Goal: Task Accomplishment & Management: Manage account settings

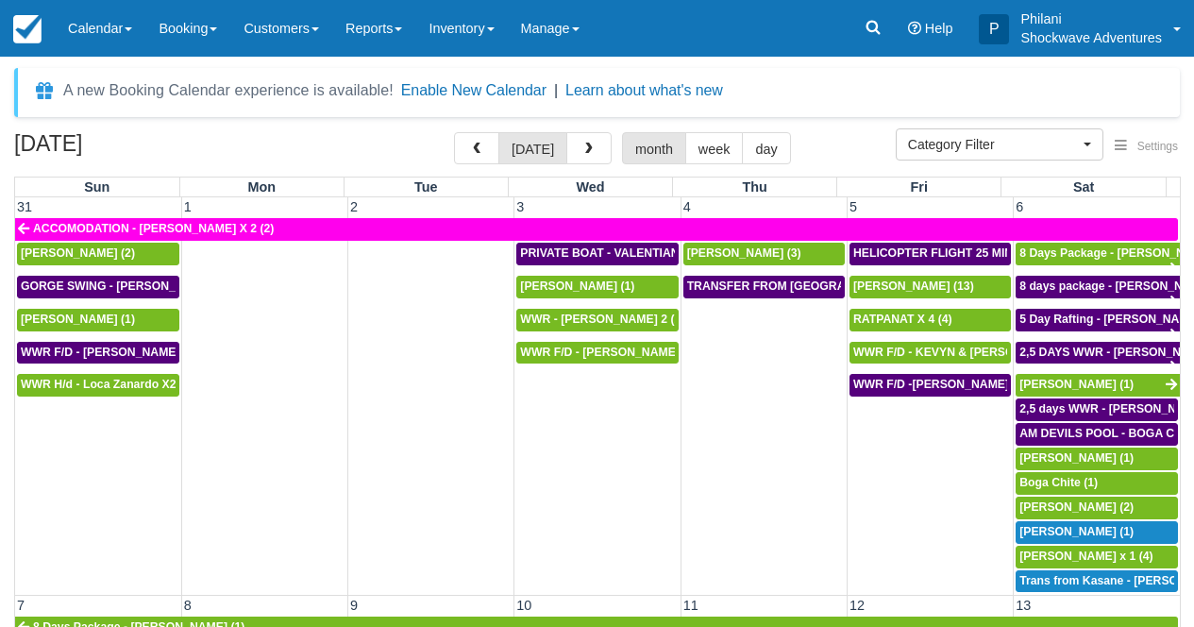
select select
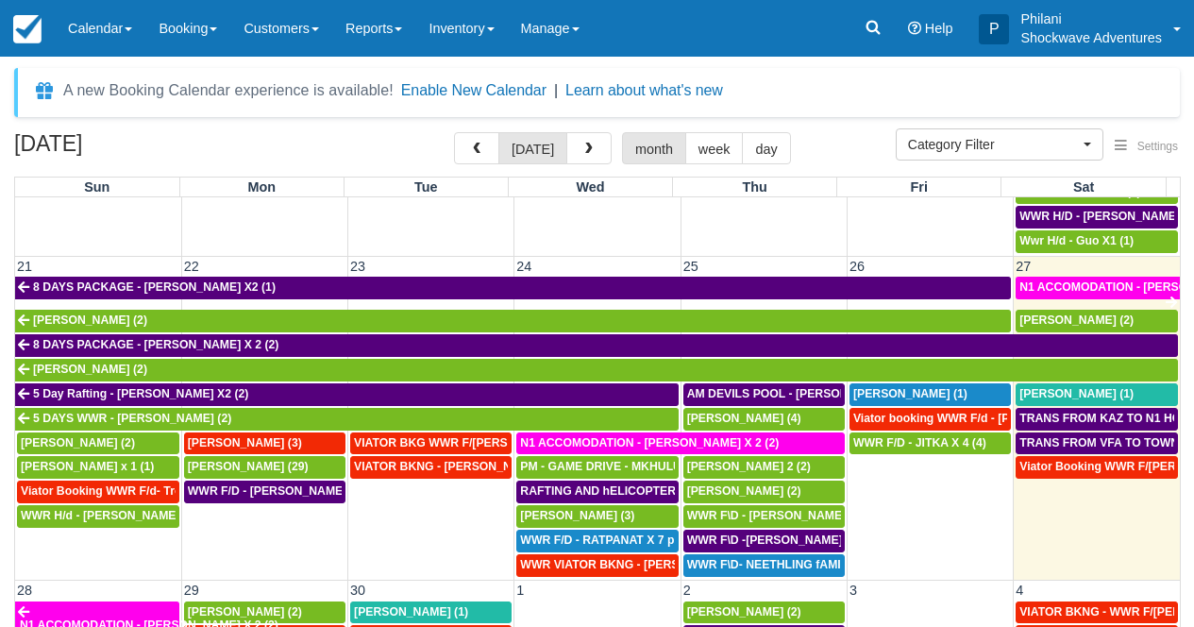
scroll to position [922, 0]
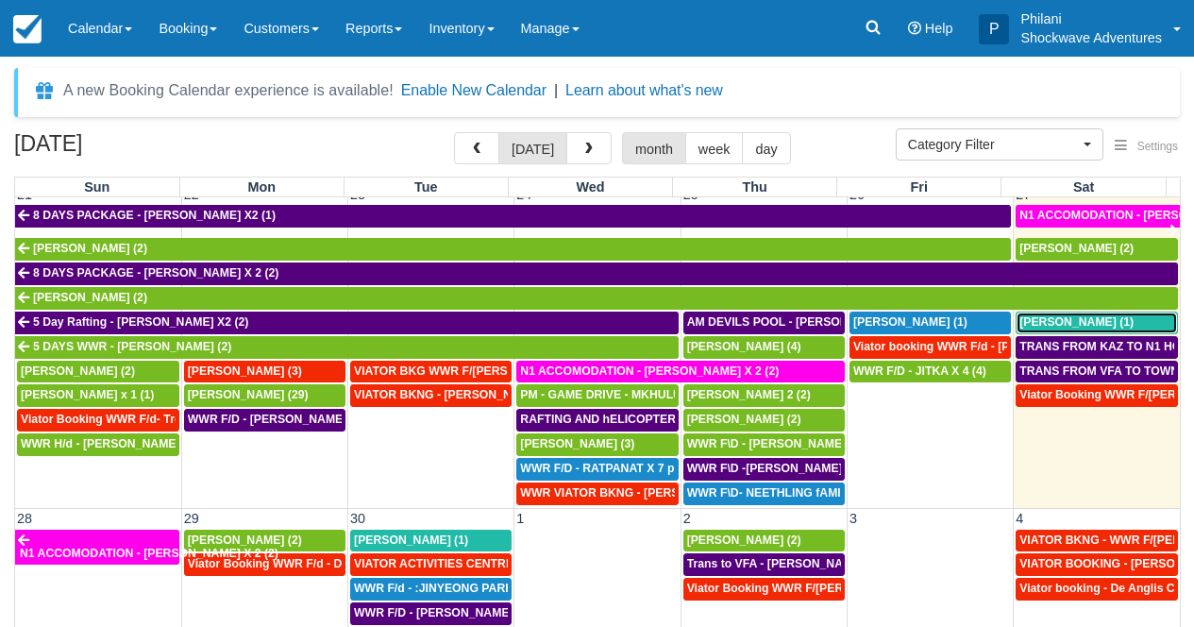
click at [1080, 328] on span "Sara ahmed (1)" at bounding box center [1076, 321] width 114 height 13
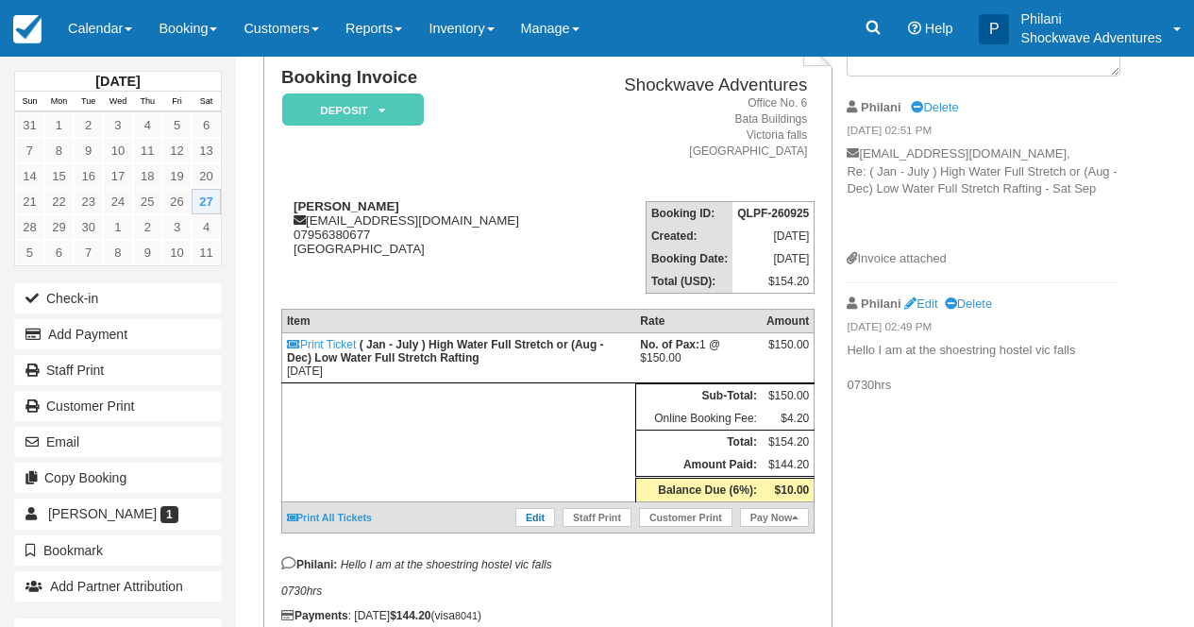
scroll to position [136, 0]
click at [541, 527] on link "Edit" at bounding box center [535, 517] width 40 height 19
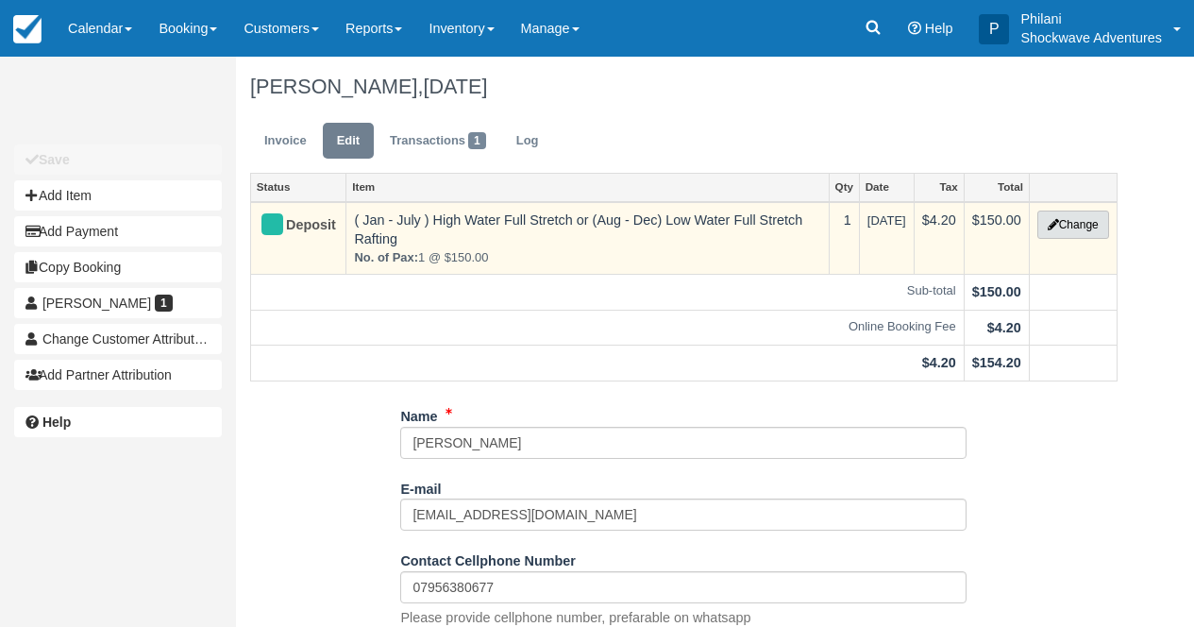
click at [1078, 227] on button "Change" at bounding box center [1073, 224] width 72 height 28
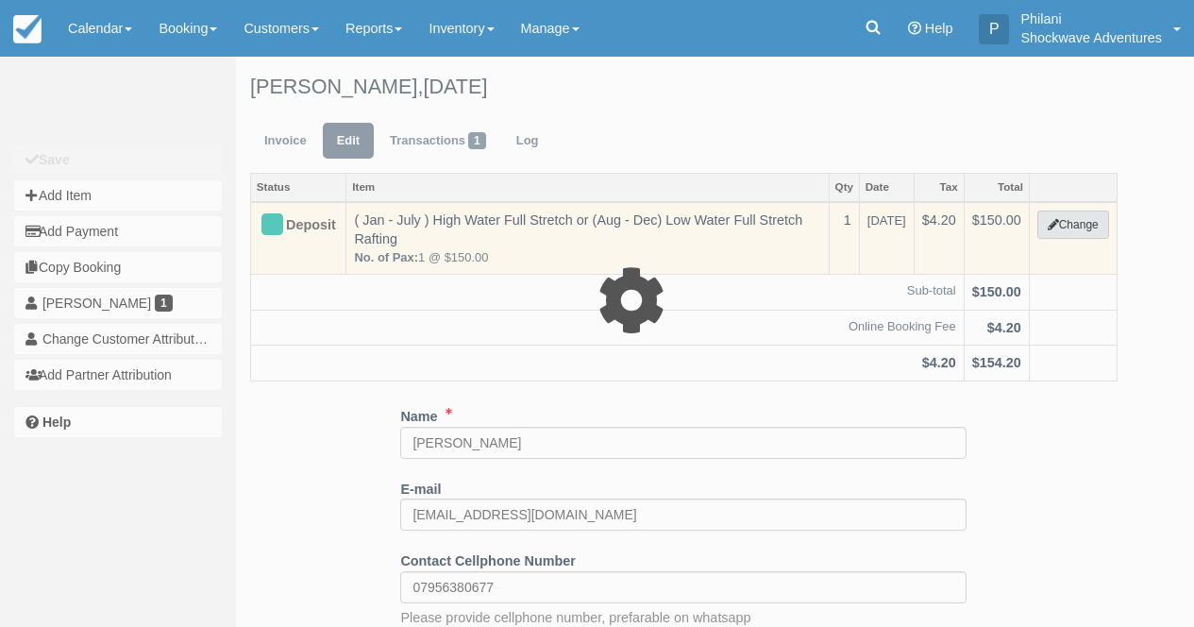
type input "150.00"
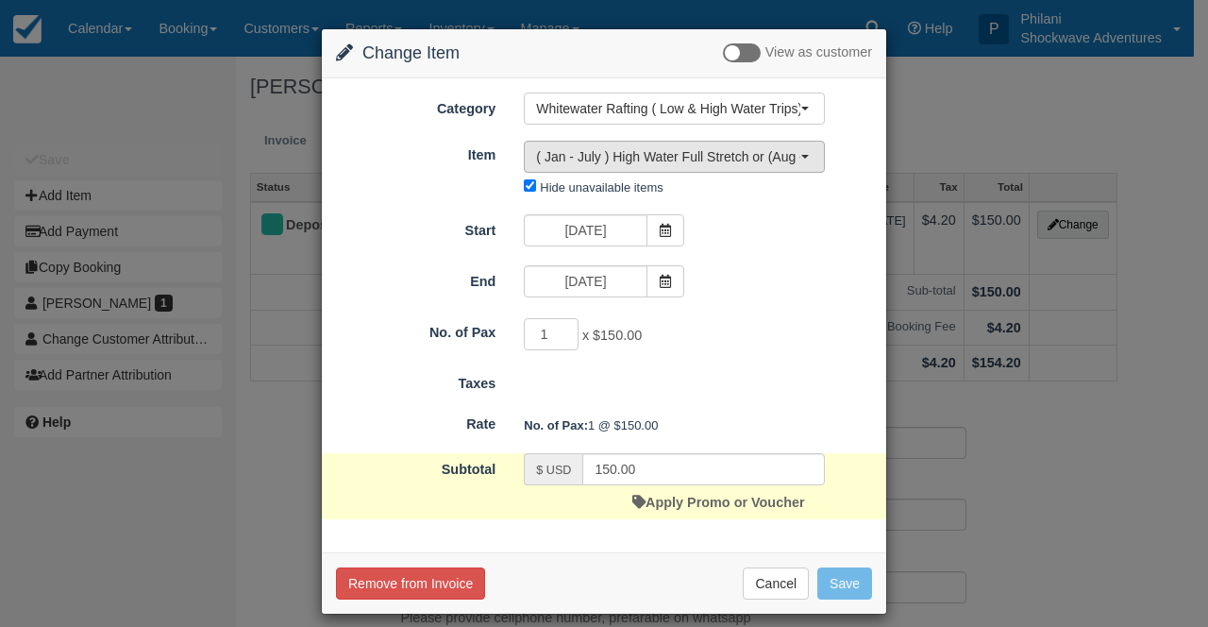
click at [711, 159] on span "( Jan - July ) High Water Full Stretch or (Aug - Dec) Low Water Full Stretch Ra…" at bounding box center [668, 156] width 264 height 19
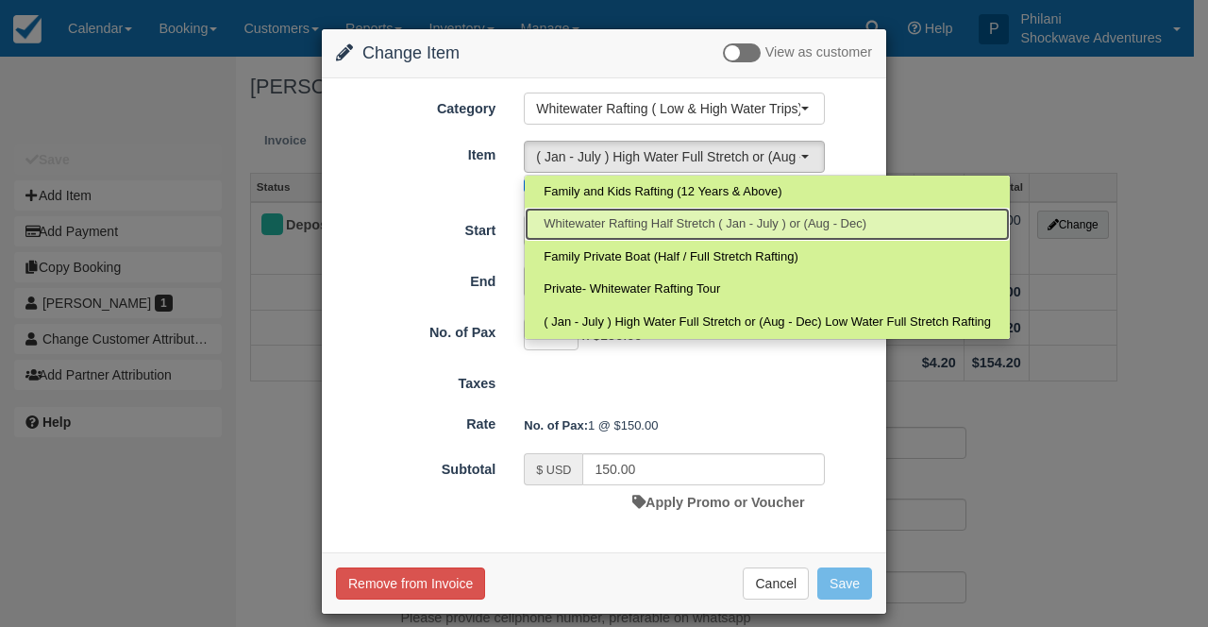
click at [760, 221] on span "Whitewater Rafting Half Stretch ( Jan - July ) or (Aug - Dec)" at bounding box center [704, 224] width 323 height 18
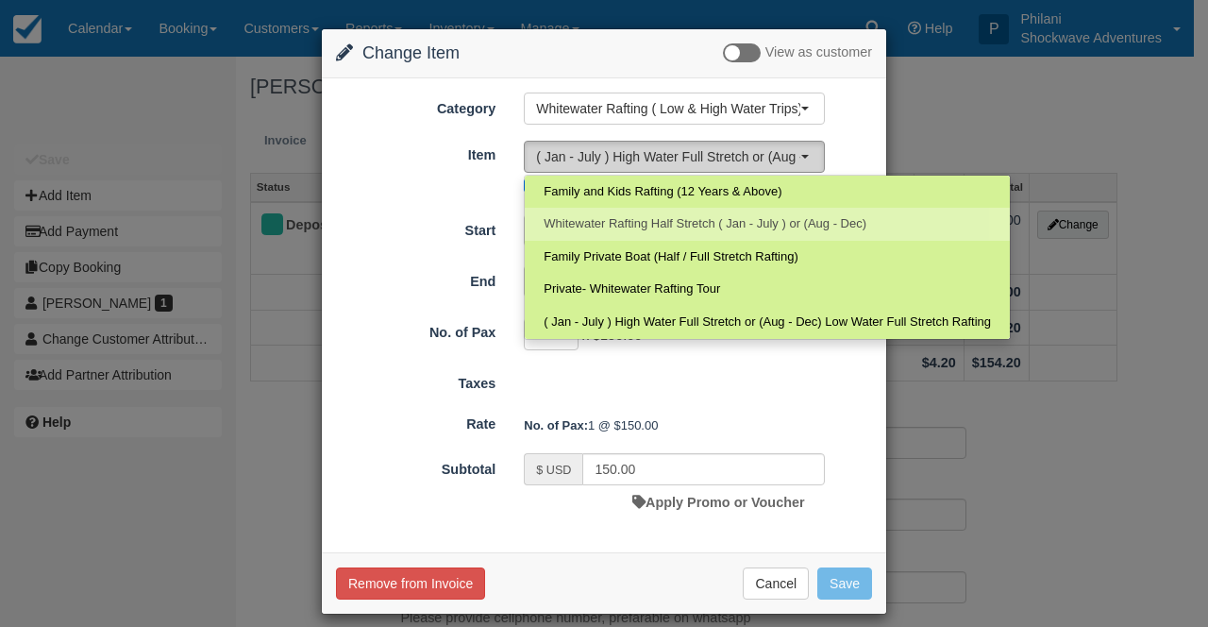
select select "10"
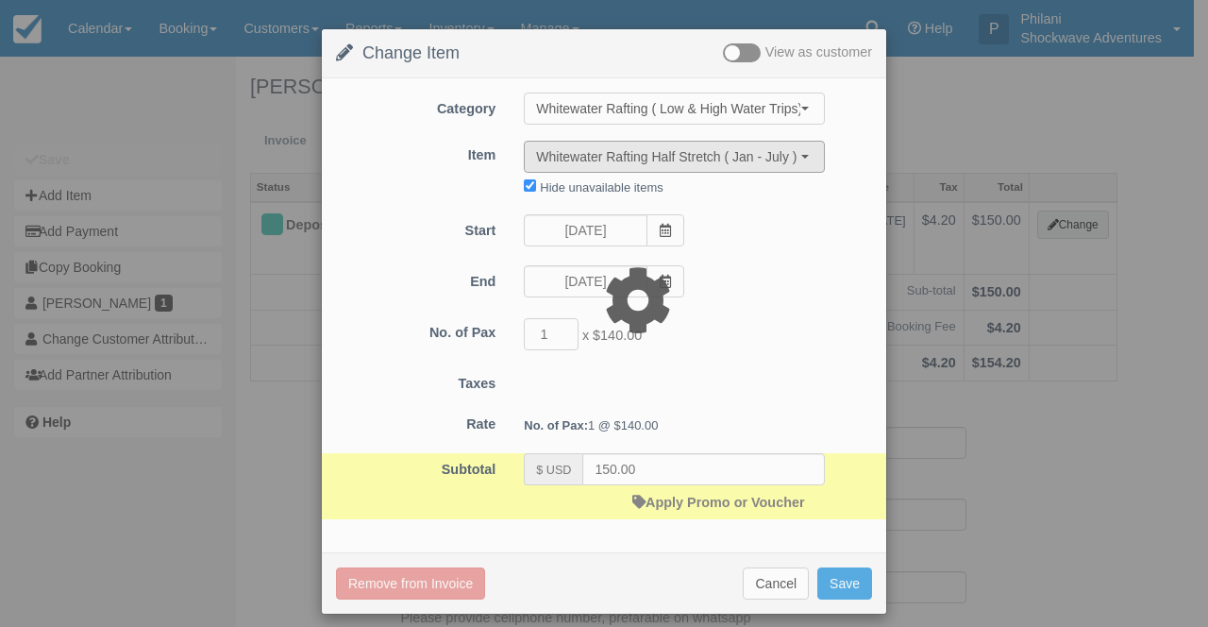
type input "140.00"
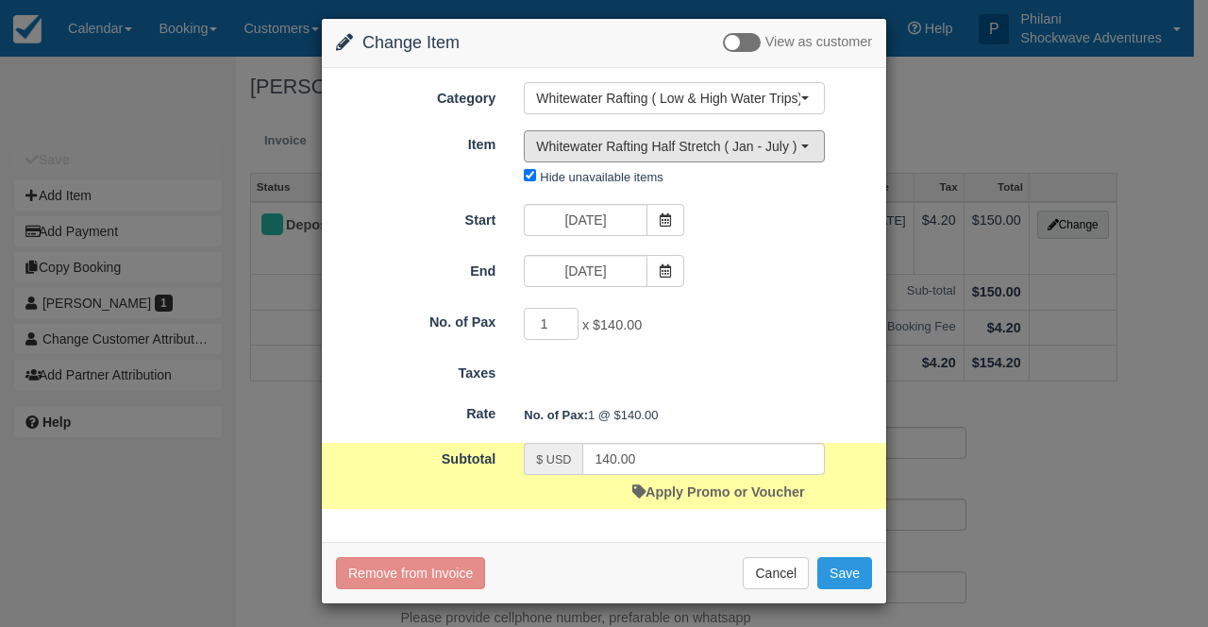
scroll to position [16, 0]
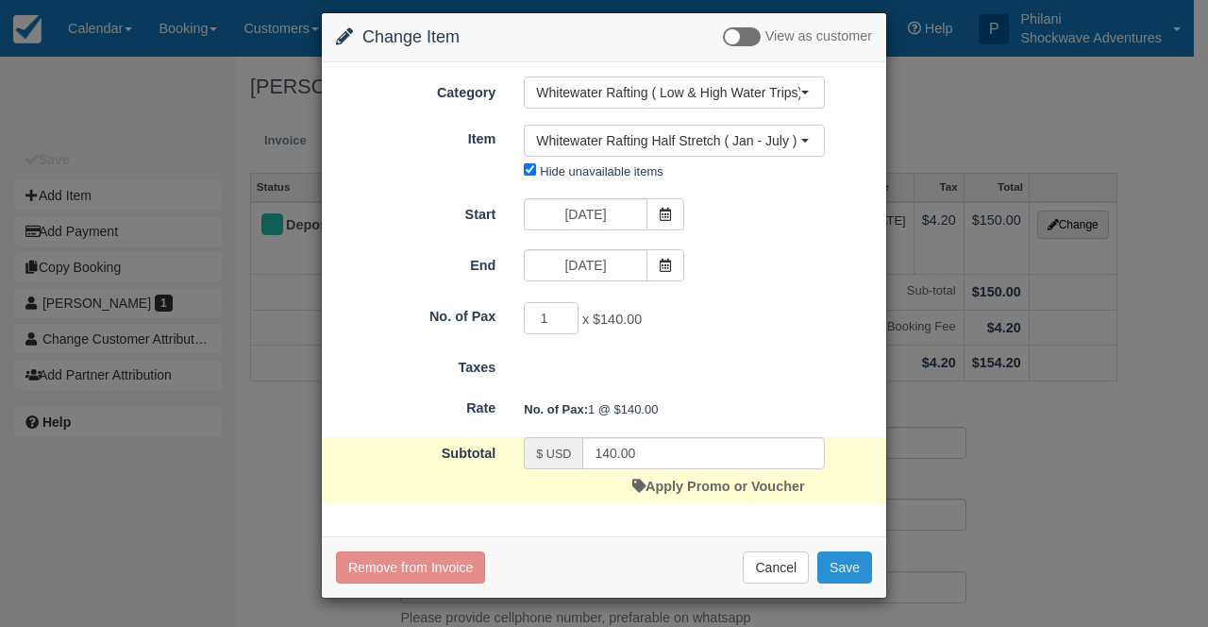
click at [848, 566] on button "Save" at bounding box center [844, 567] width 55 height 32
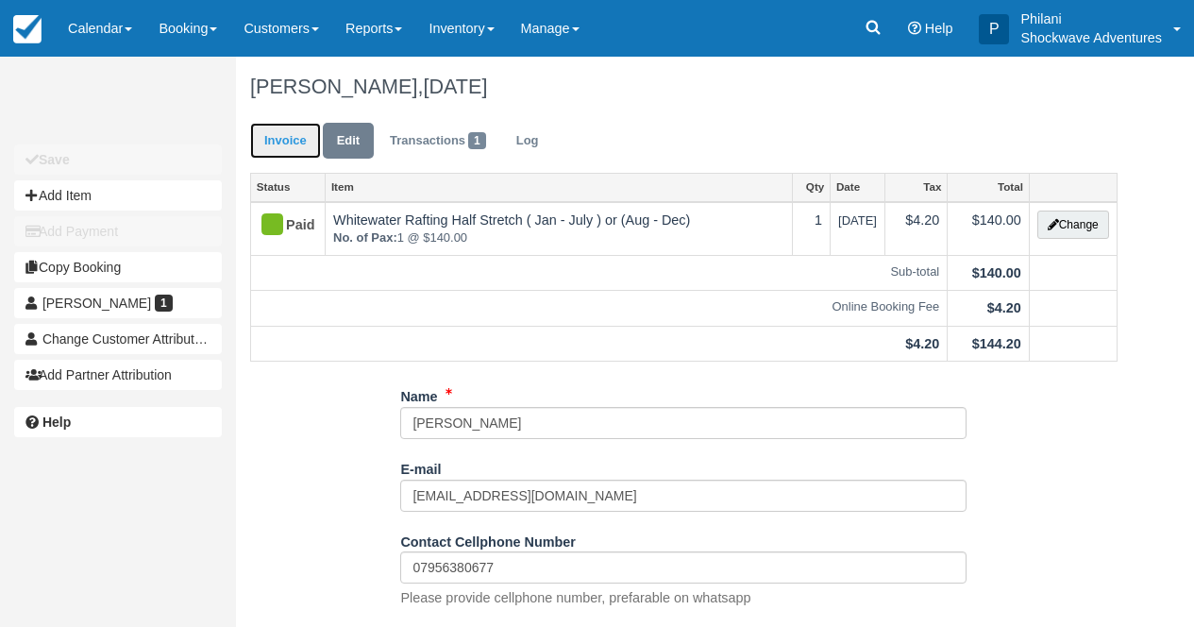
click at [281, 152] on link "Invoice" at bounding box center [285, 141] width 71 height 37
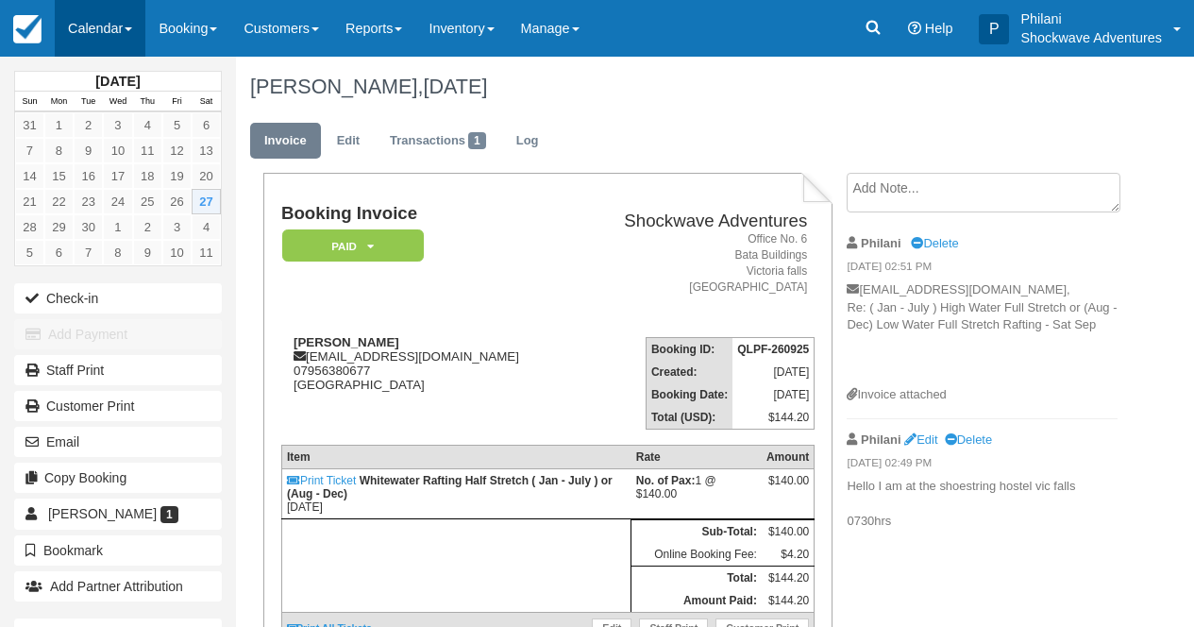
click at [117, 44] on link "Calendar" at bounding box center [100, 28] width 91 height 57
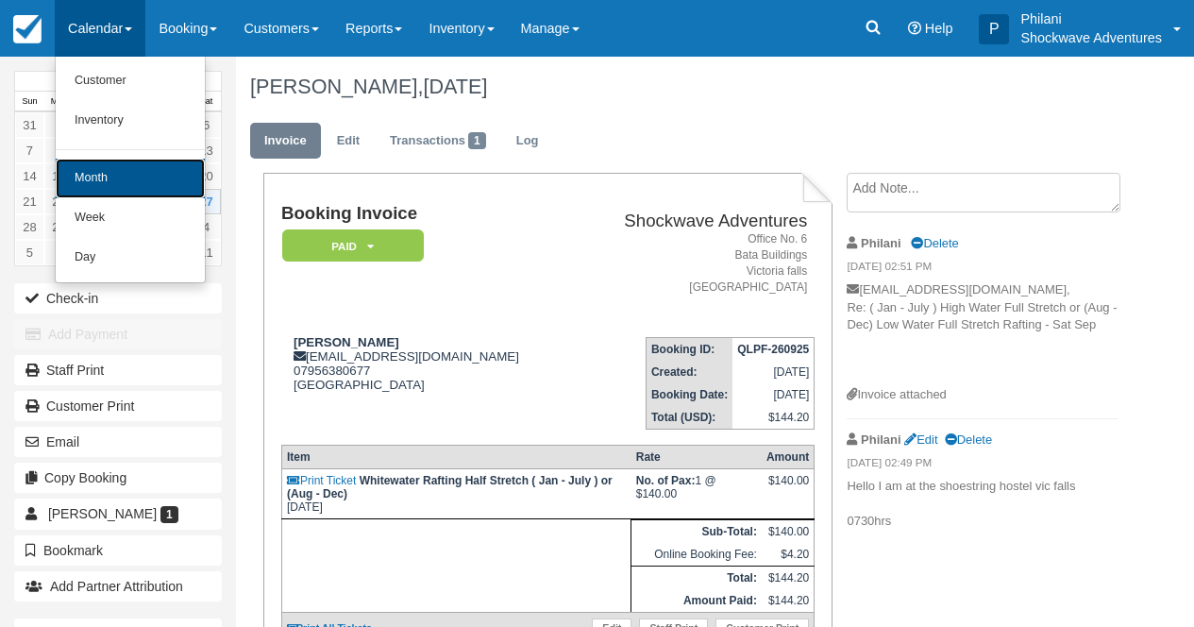
click at [142, 192] on link "Month" at bounding box center [130, 179] width 149 height 40
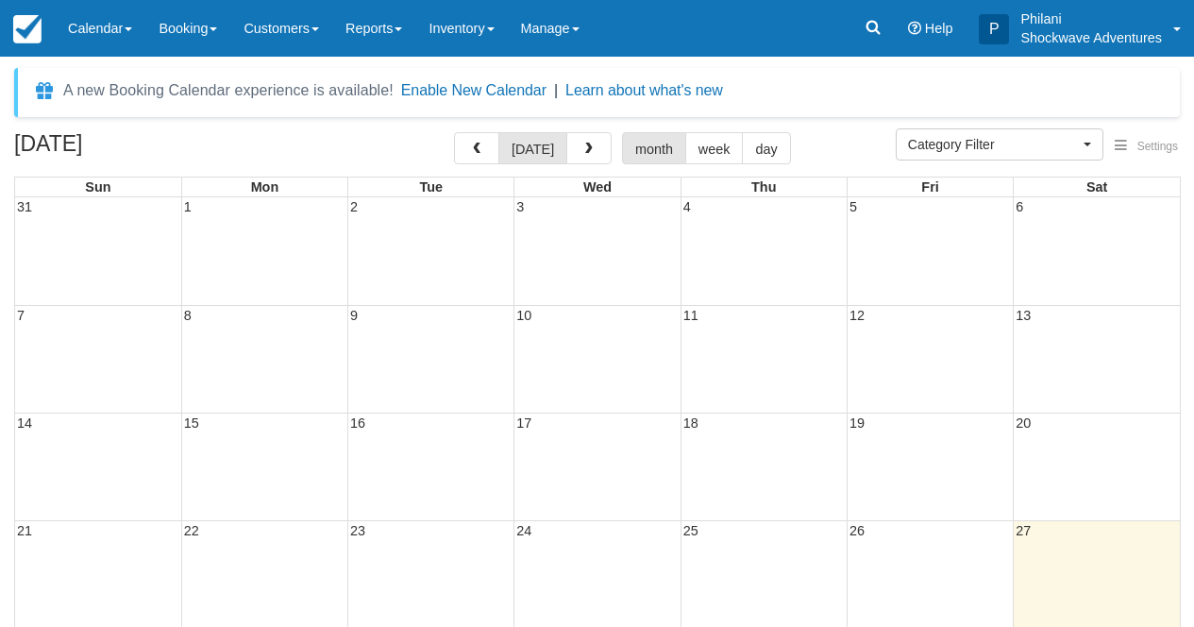
select select
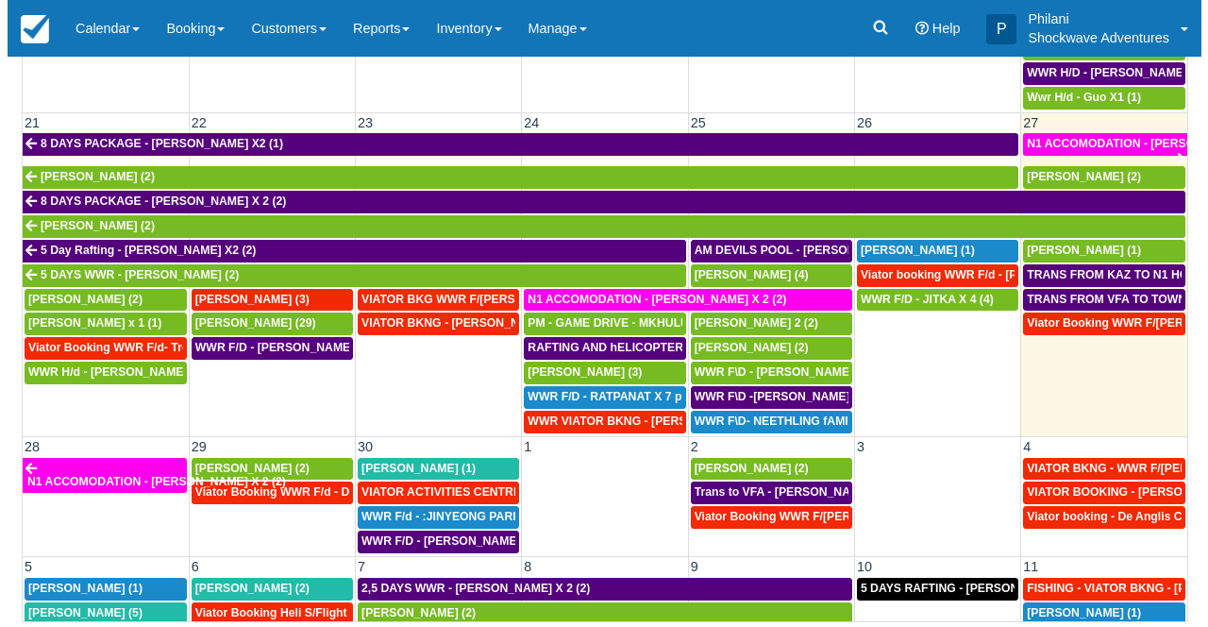
scroll to position [735, 0]
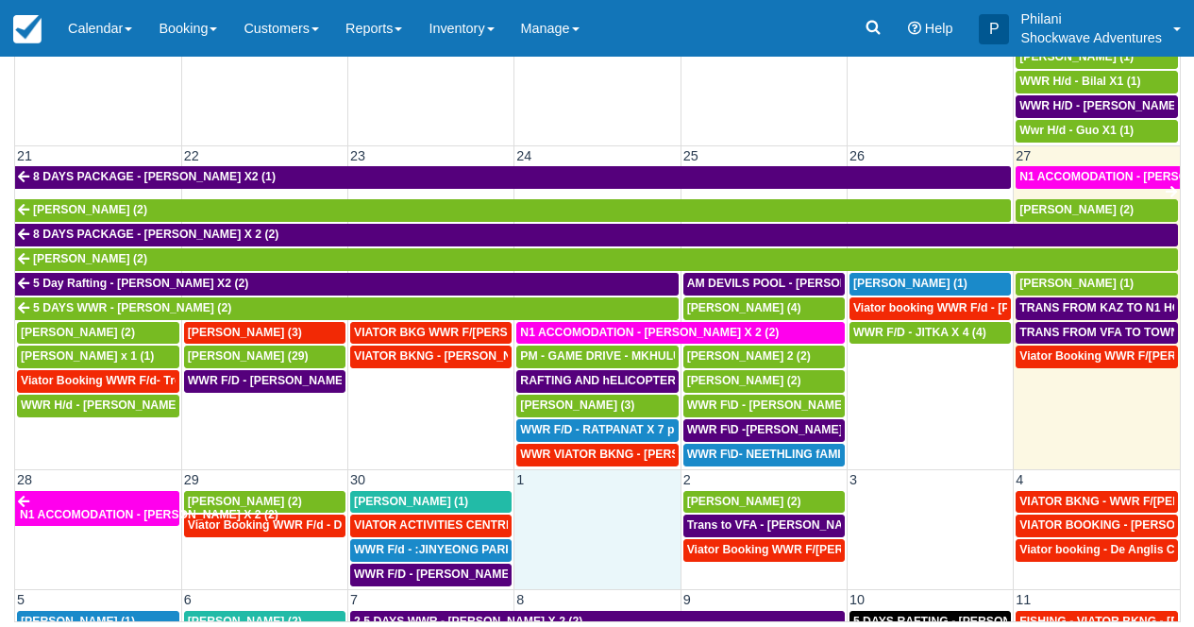
click at [557, 502] on td at bounding box center [597, 539] width 166 height 98
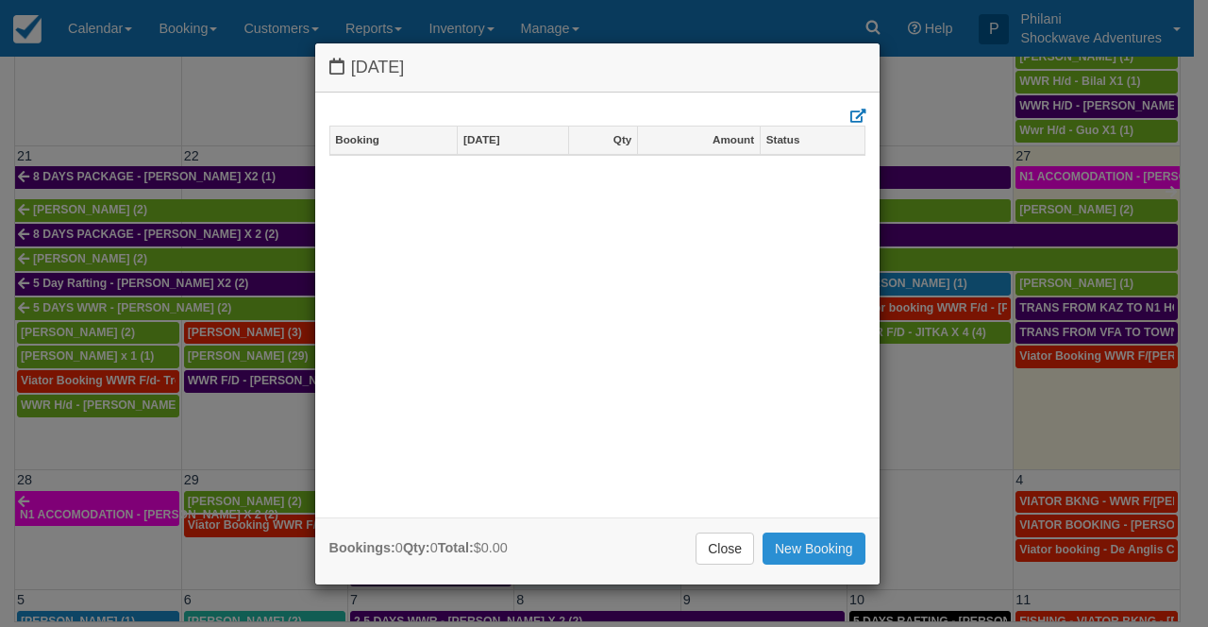
click at [827, 539] on link "New Booking" at bounding box center [813, 548] width 103 height 32
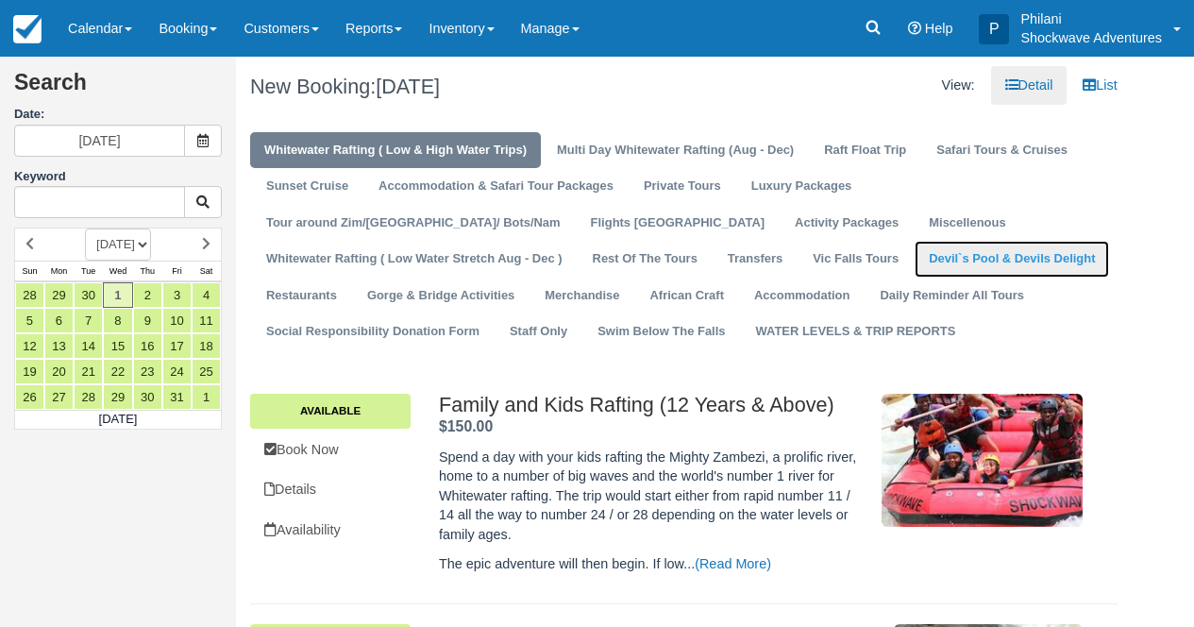
click at [914, 252] on link "Devil`s Pool & Devils Delight" at bounding box center [1011, 259] width 194 height 37
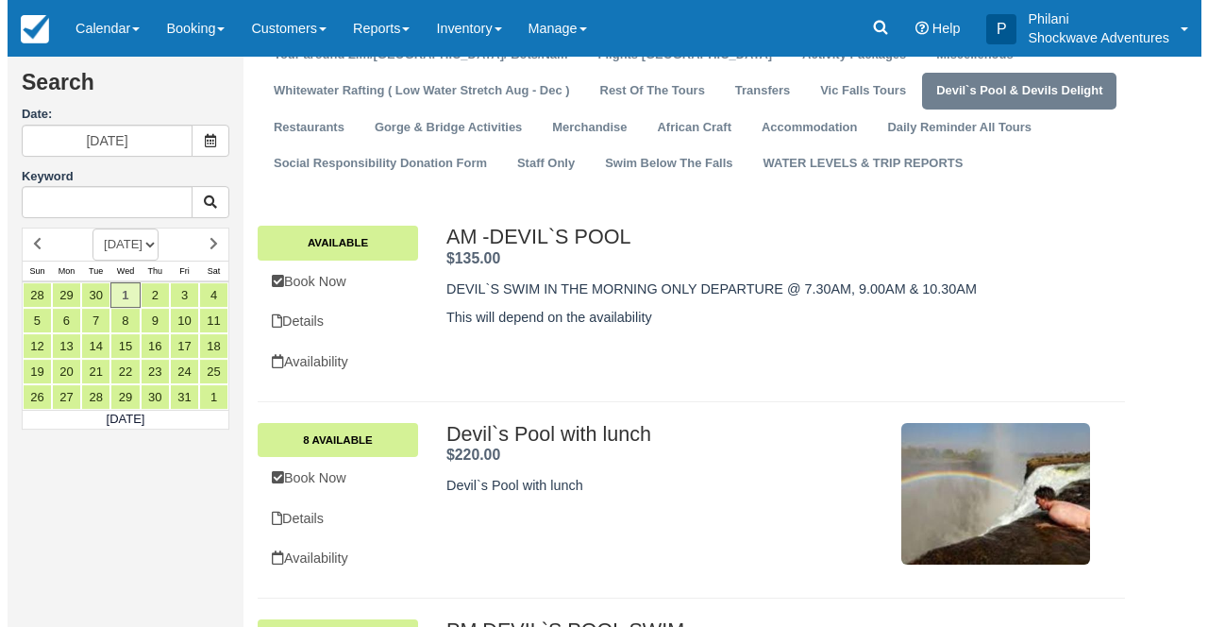
scroll to position [156, 0]
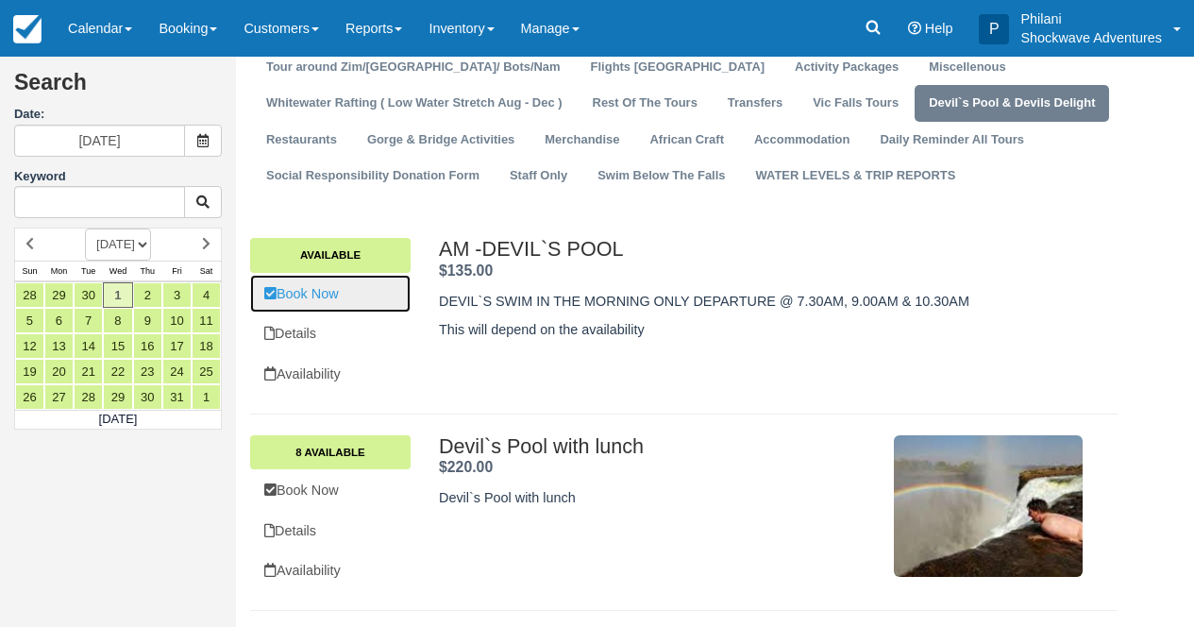
click at [367, 297] on link "Book Now" at bounding box center [330, 294] width 160 height 39
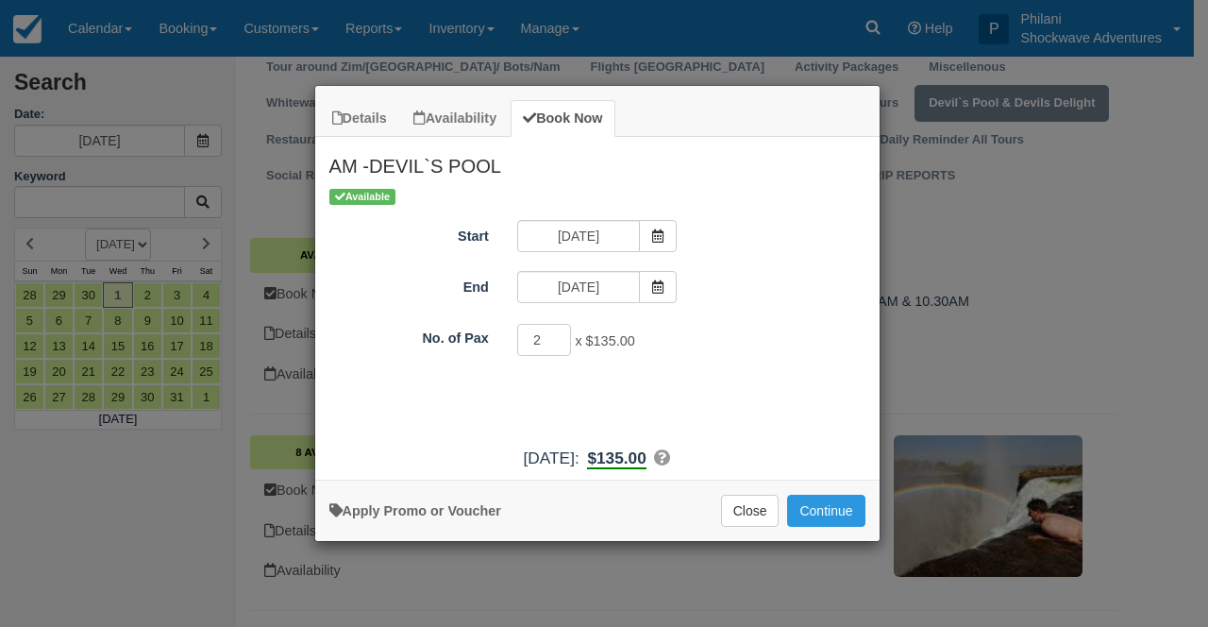
click at [560, 331] on input "2" at bounding box center [544, 340] width 55 height 32
click at [561, 335] on input "3" at bounding box center [544, 340] width 55 height 32
click at [561, 335] on input "4" at bounding box center [544, 340] width 55 height 32
click at [561, 335] on input "5" at bounding box center [544, 340] width 55 height 32
type input "6"
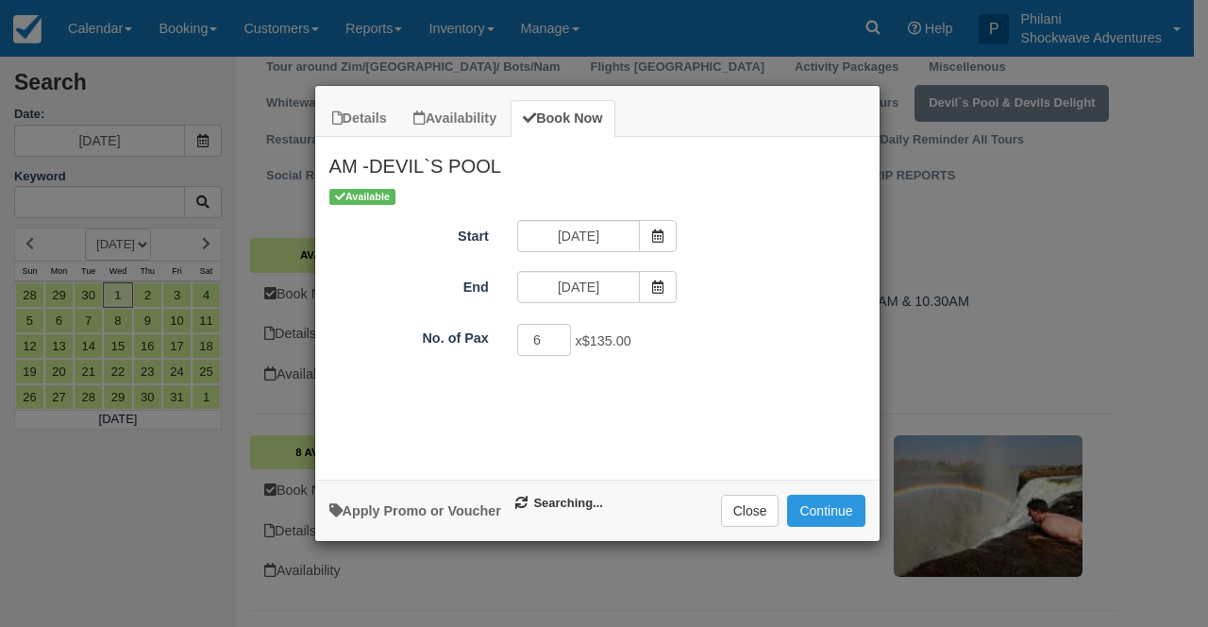
click at [561, 335] on input "6" at bounding box center [544, 340] width 55 height 32
click at [853, 514] on button "Continue" at bounding box center [825, 510] width 77 height 32
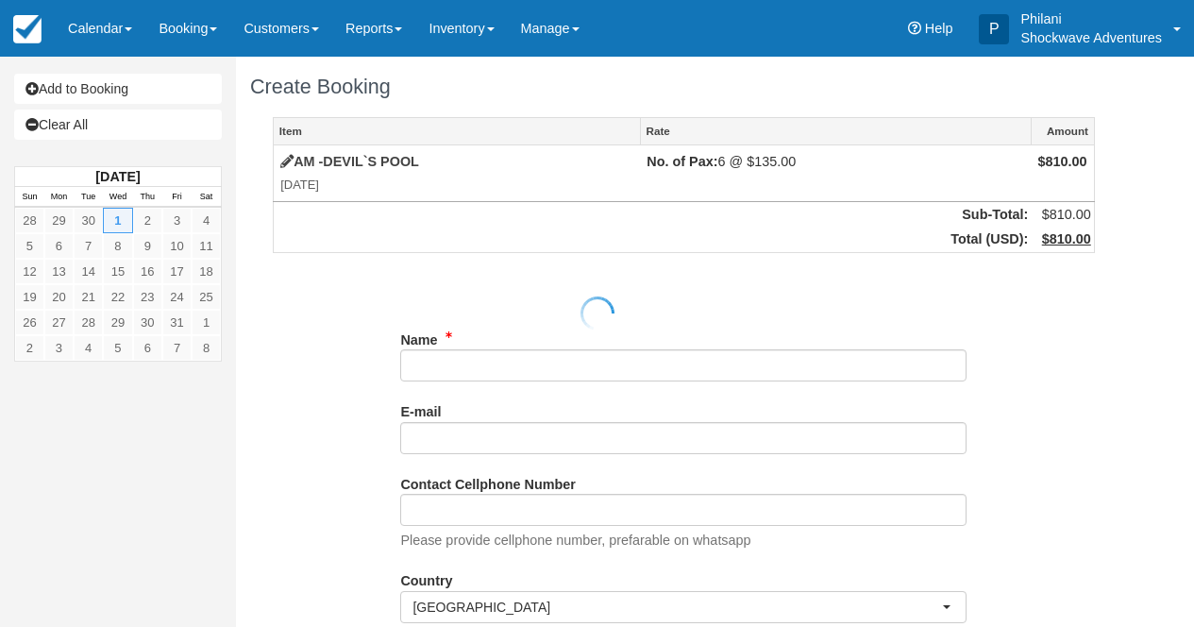
click at [427, 365] on div at bounding box center [597, 313] width 1194 height 627
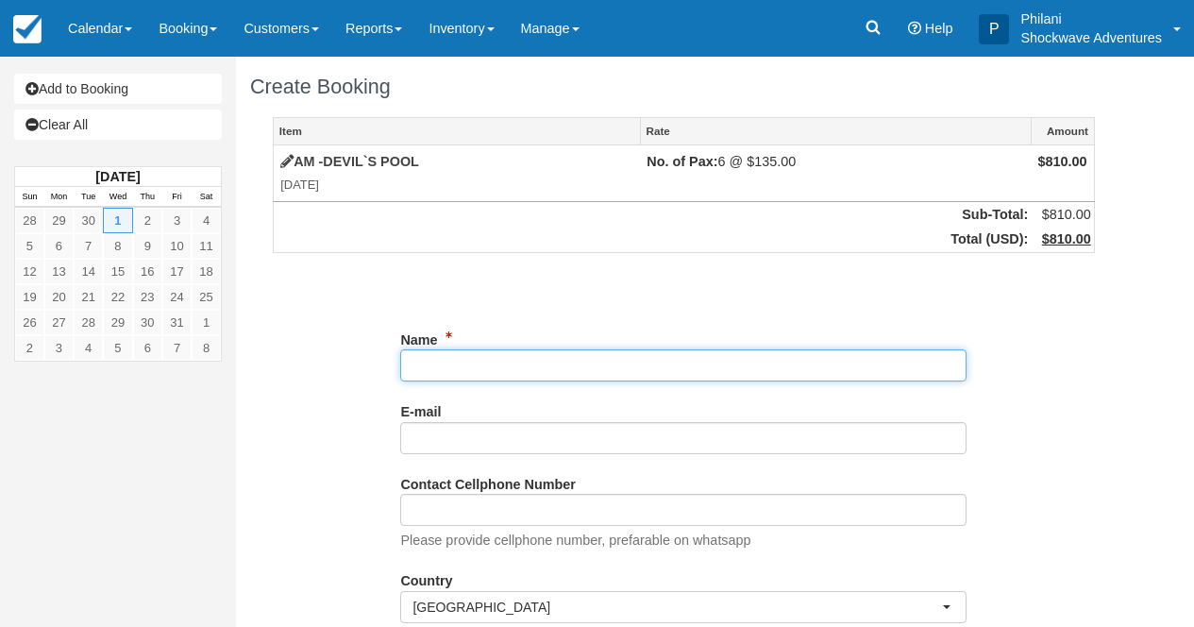
click at [489, 361] on input "Name" at bounding box center [683, 365] width 566 height 32
type input "Emir"
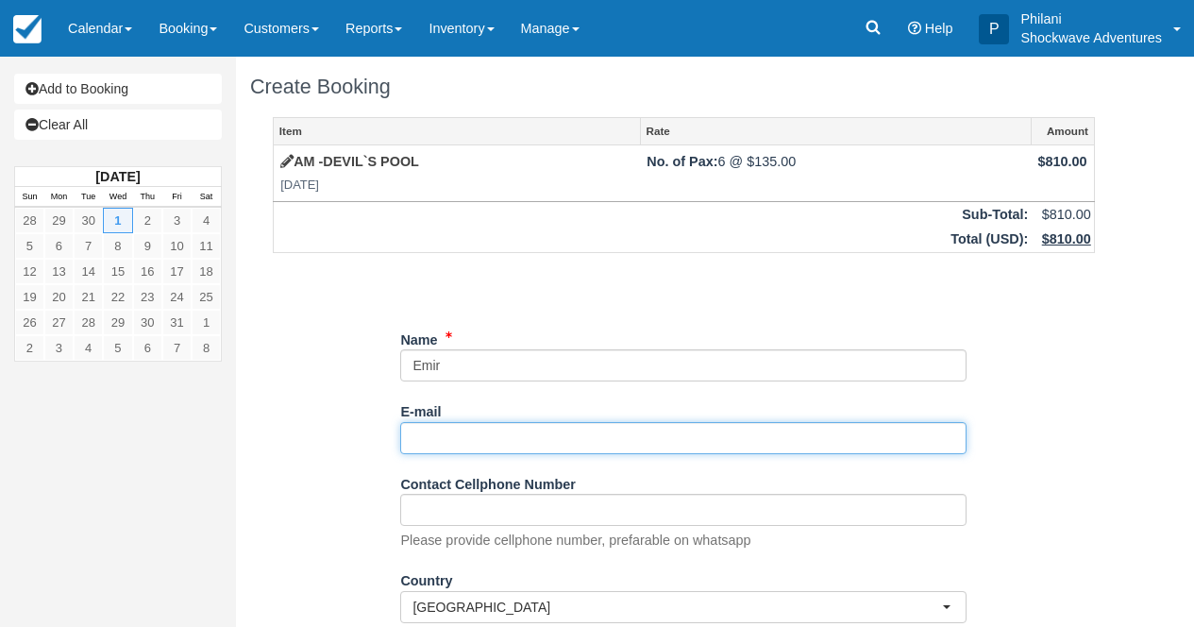
click at [507, 440] on input "E-mail" at bounding box center [683, 438] width 566 height 32
paste input "booking1@whitegarnet.com"
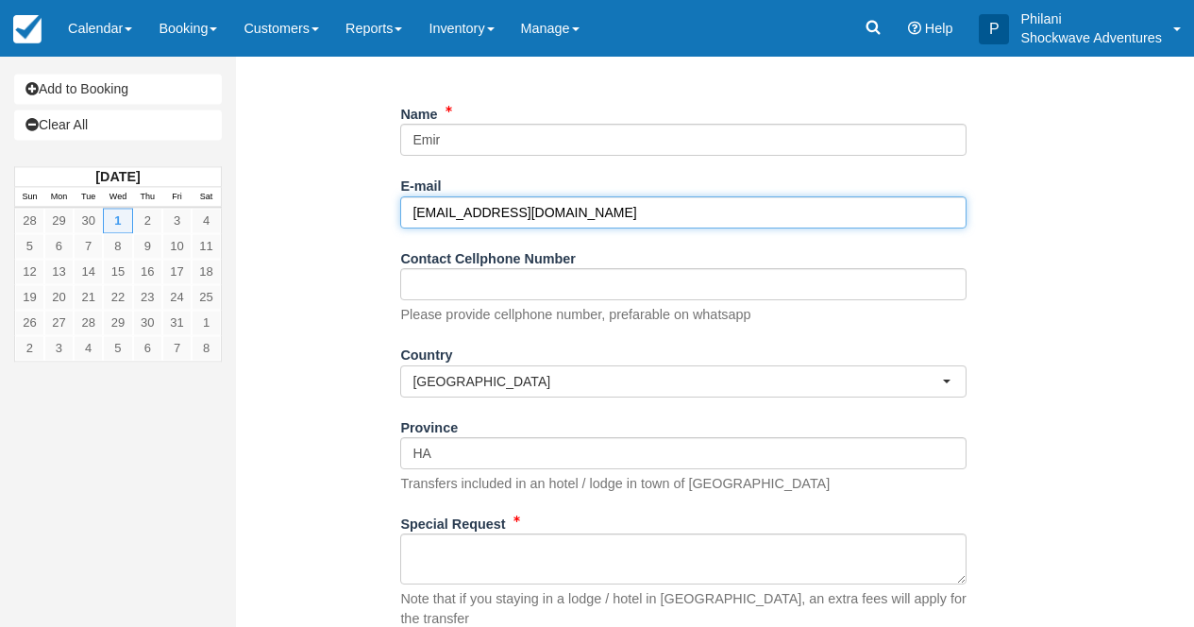
scroll to position [226, 0]
type input "booking1@whitegarnet.com"
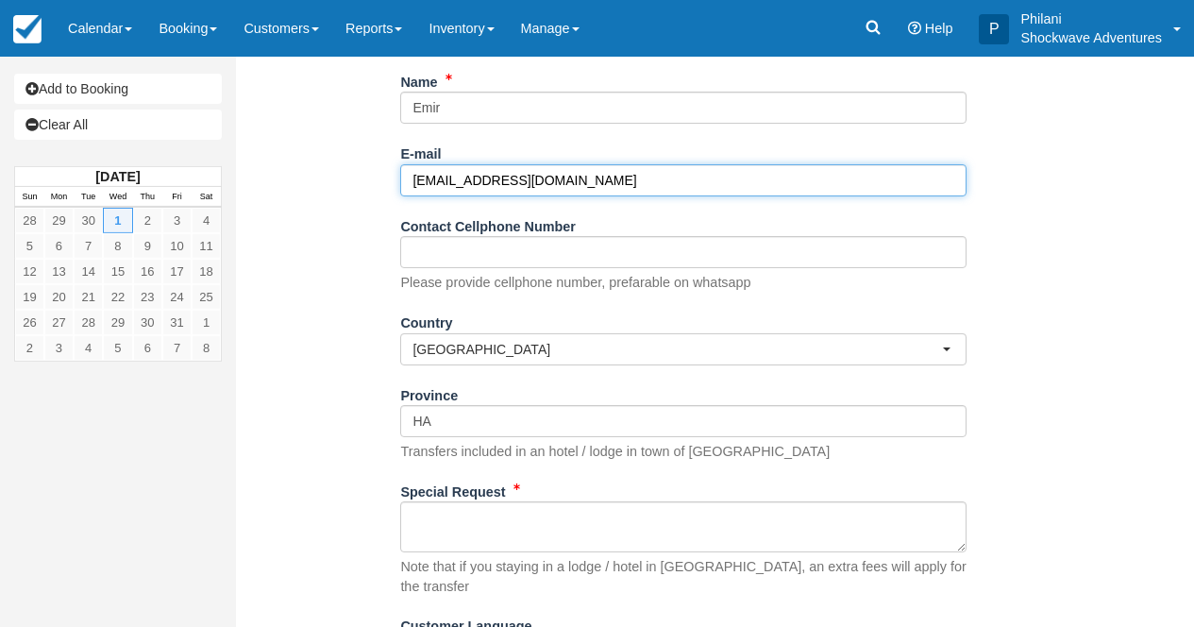
scroll to position [349, 0]
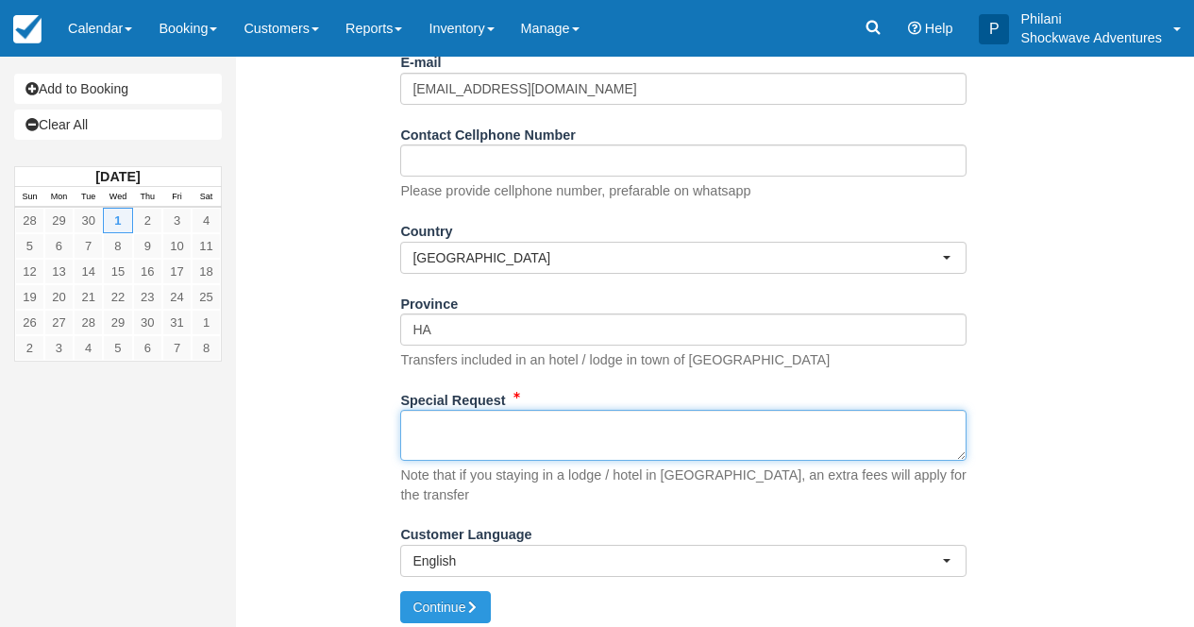
click at [619, 454] on textarea "Special Request" at bounding box center [683, 435] width 566 height 51
type textarea "R"
type textarea "Royal Livingstone"
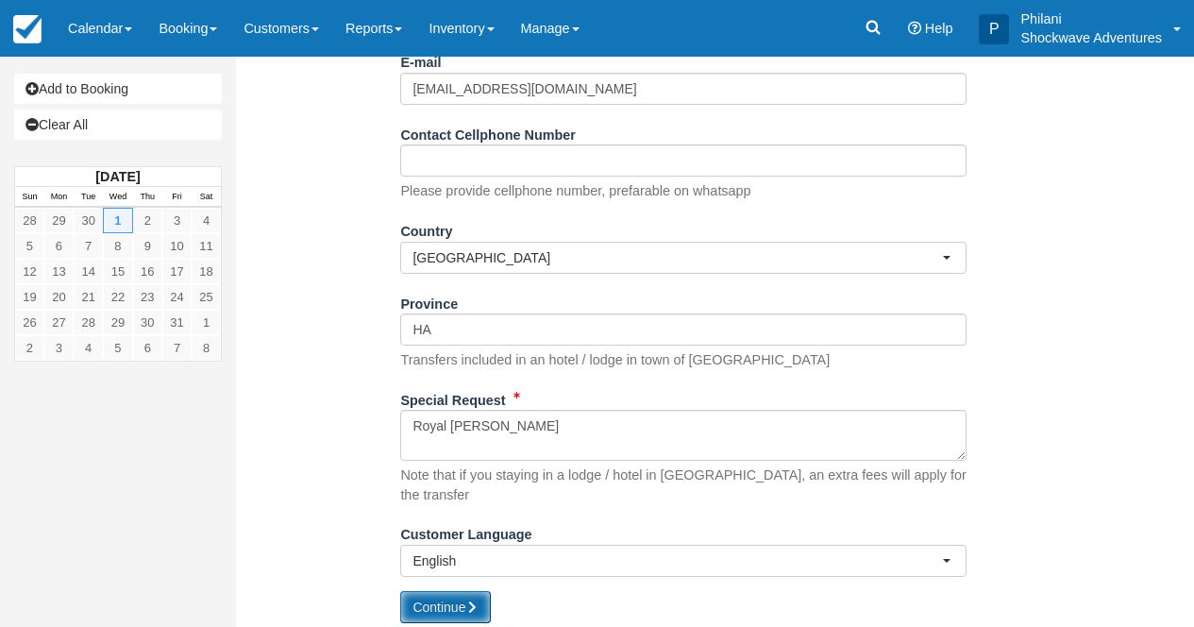
click at [462, 600] on button "Continue" at bounding box center [445, 607] width 91 height 32
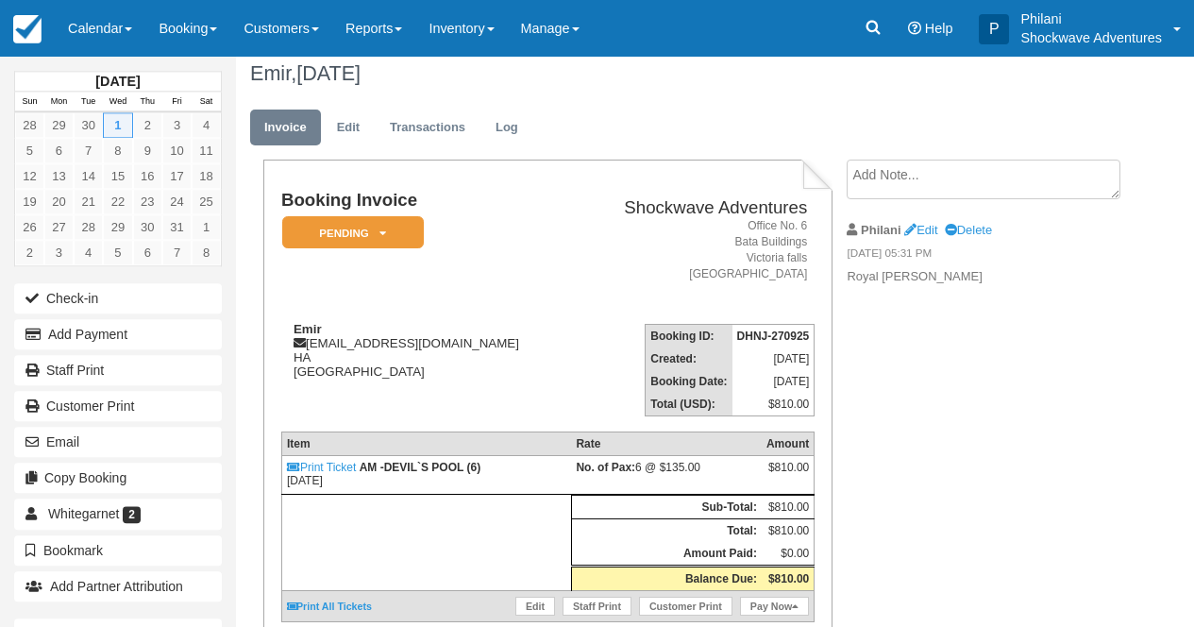
scroll to position [70, 0]
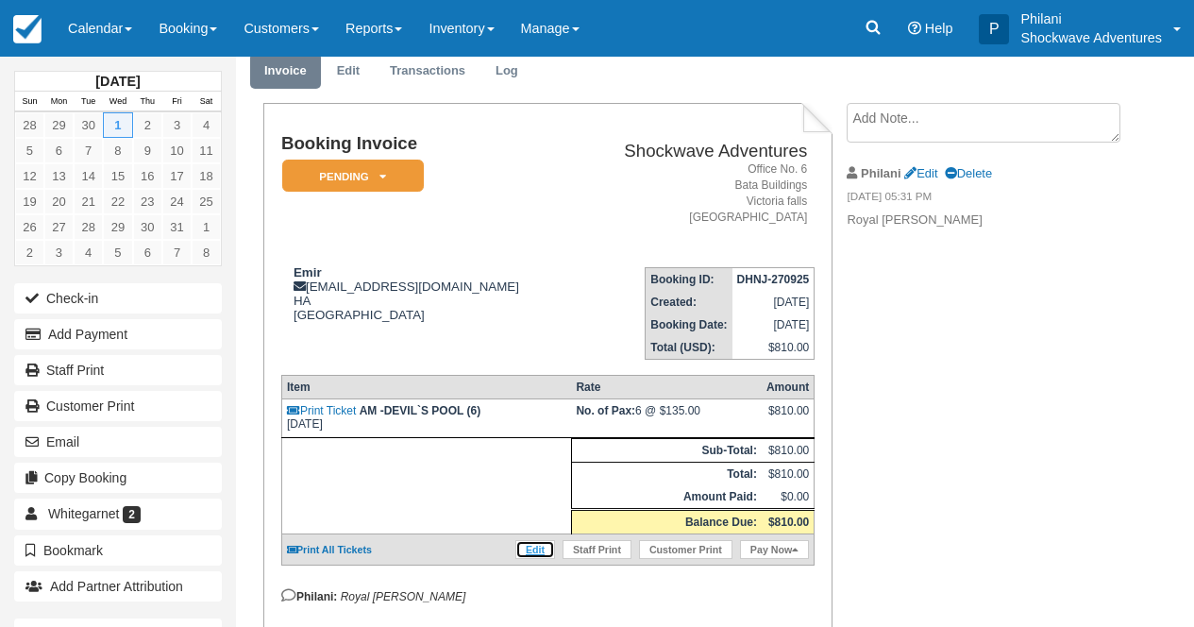
click at [540, 559] on link "Edit" at bounding box center [535, 549] width 40 height 19
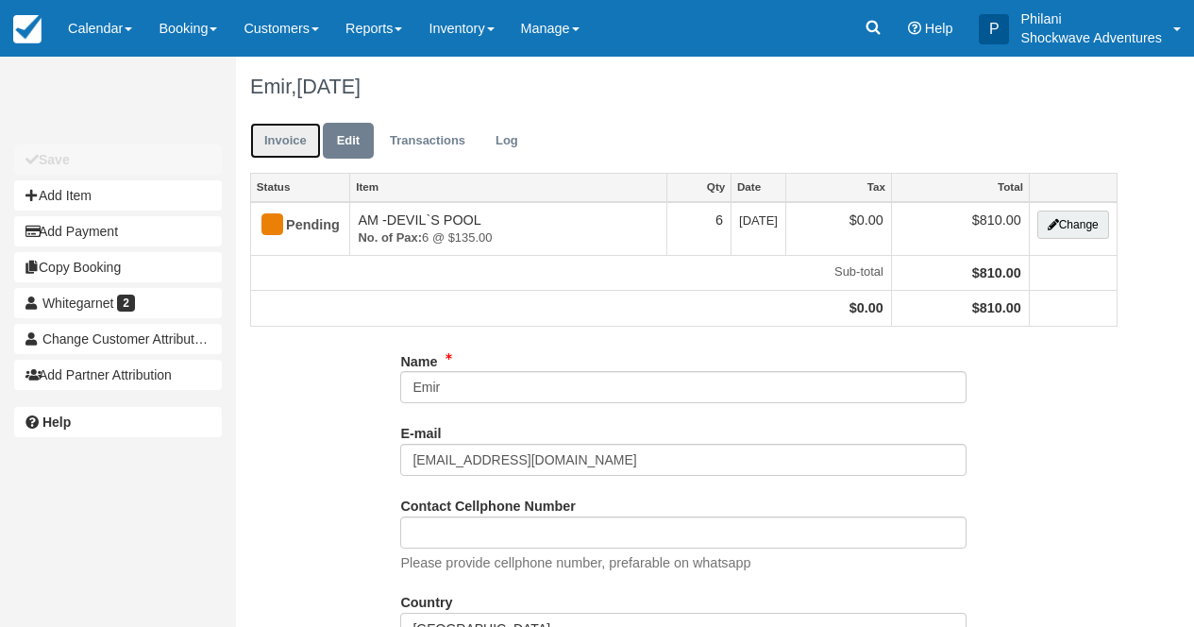
click at [299, 137] on link "Invoice" at bounding box center [285, 141] width 71 height 37
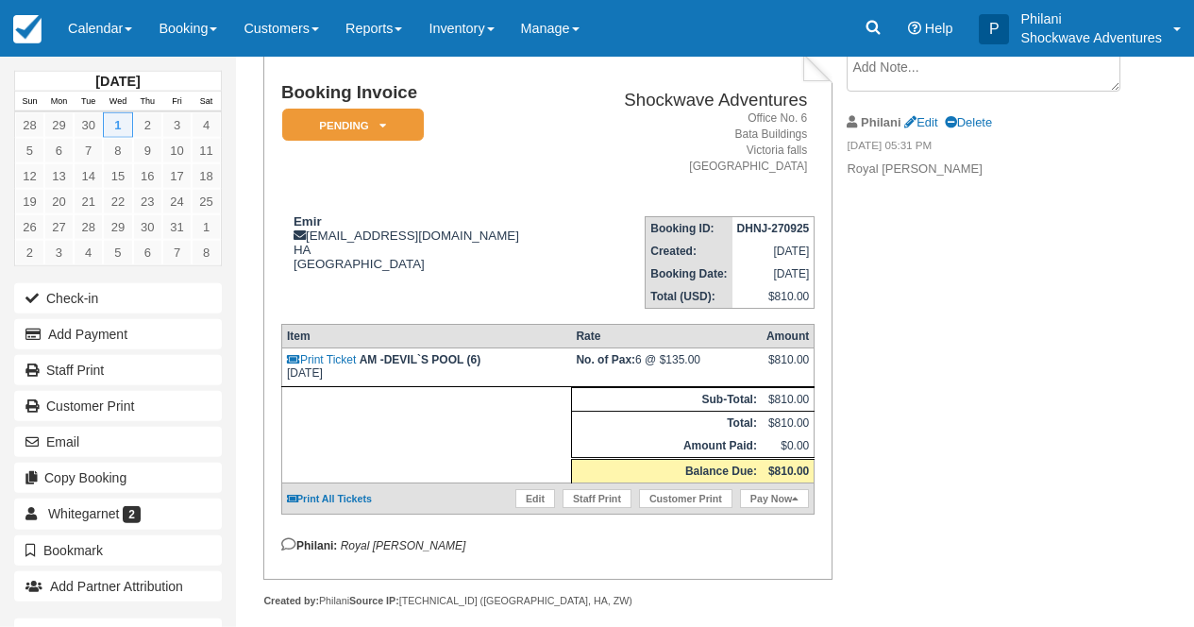
scroll to position [115, 0]
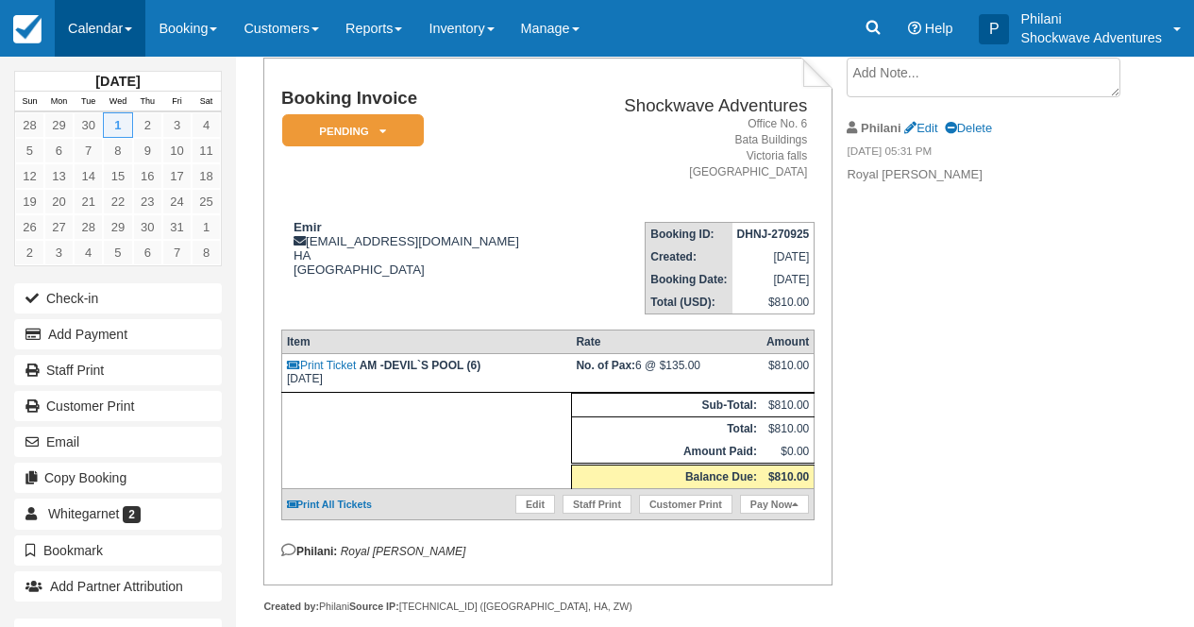
click at [93, 36] on link "Calendar" at bounding box center [100, 28] width 91 height 57
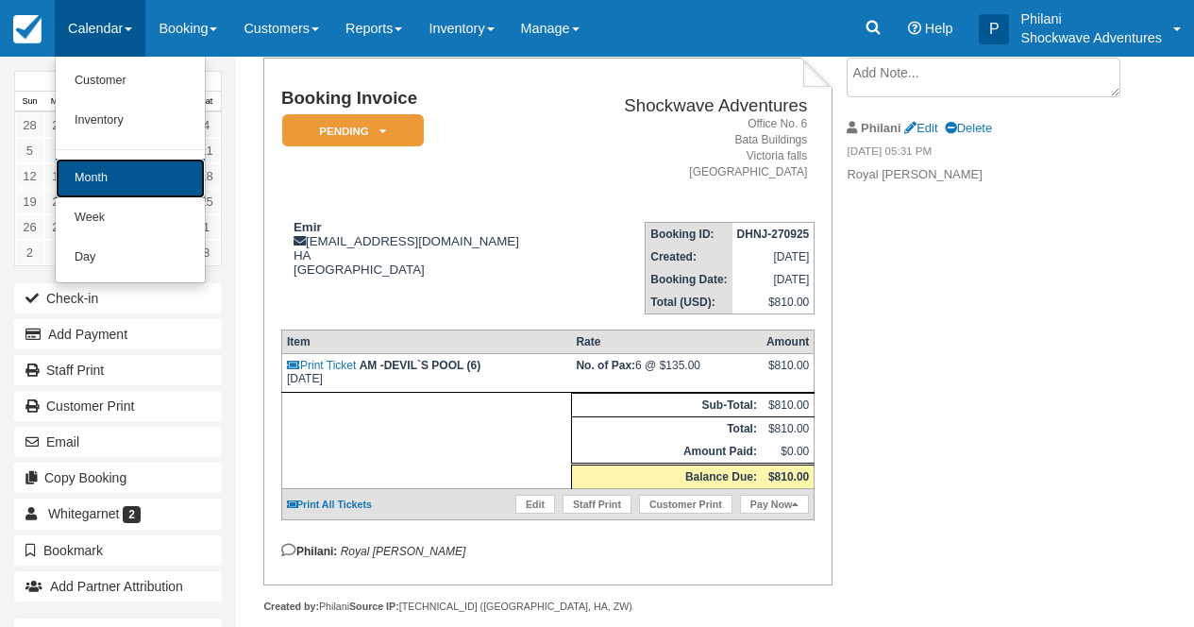
click at [138, 179] on link "Month" at bounding box center [130, 179] width 149 height 40
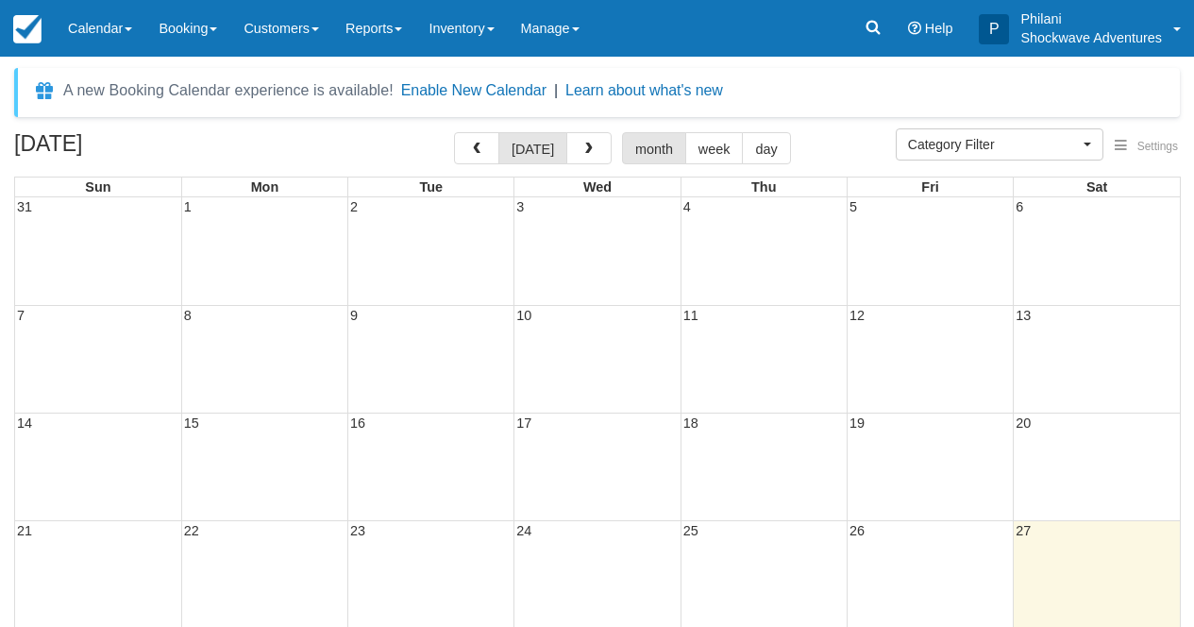
select select
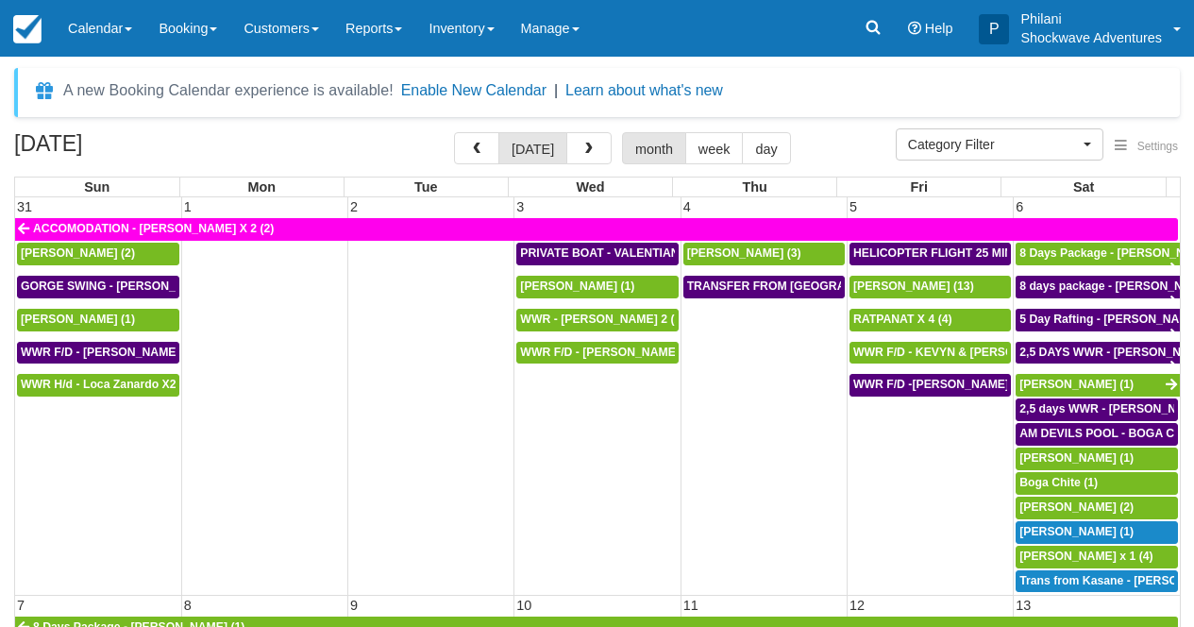
click at [589, 167] on div "[DATE] [DATE] month week day" at bounding box center [596, 152] width 1165 height 41
click at [594, 147] on span "button" at bounding box center [588, 148] width 13 height 13
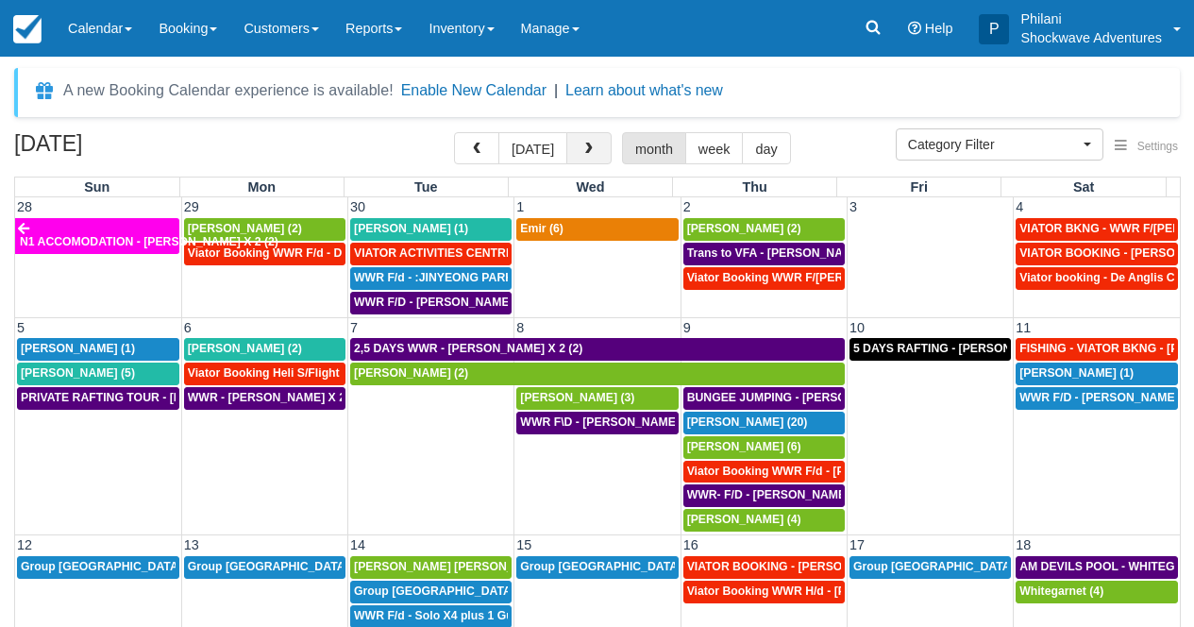
click at [594, 147] on span "button" at bounding box center [588, 148] width 13 height 13
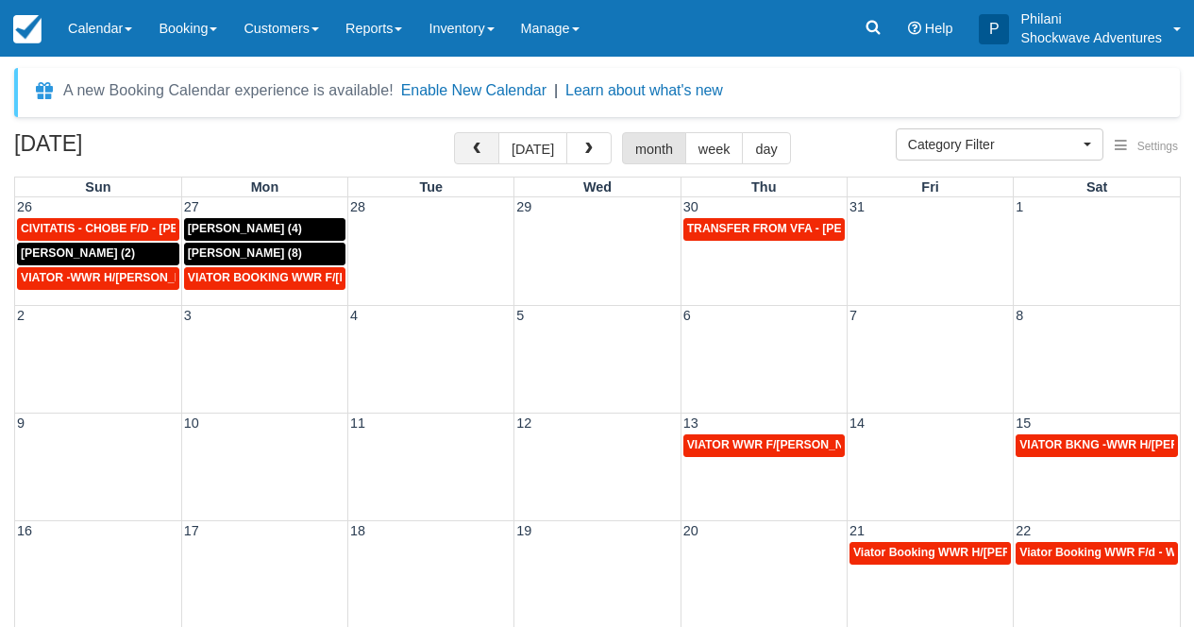
click at [477, 155] on button "button" at bounding box center [476, 148] width 45 height 32
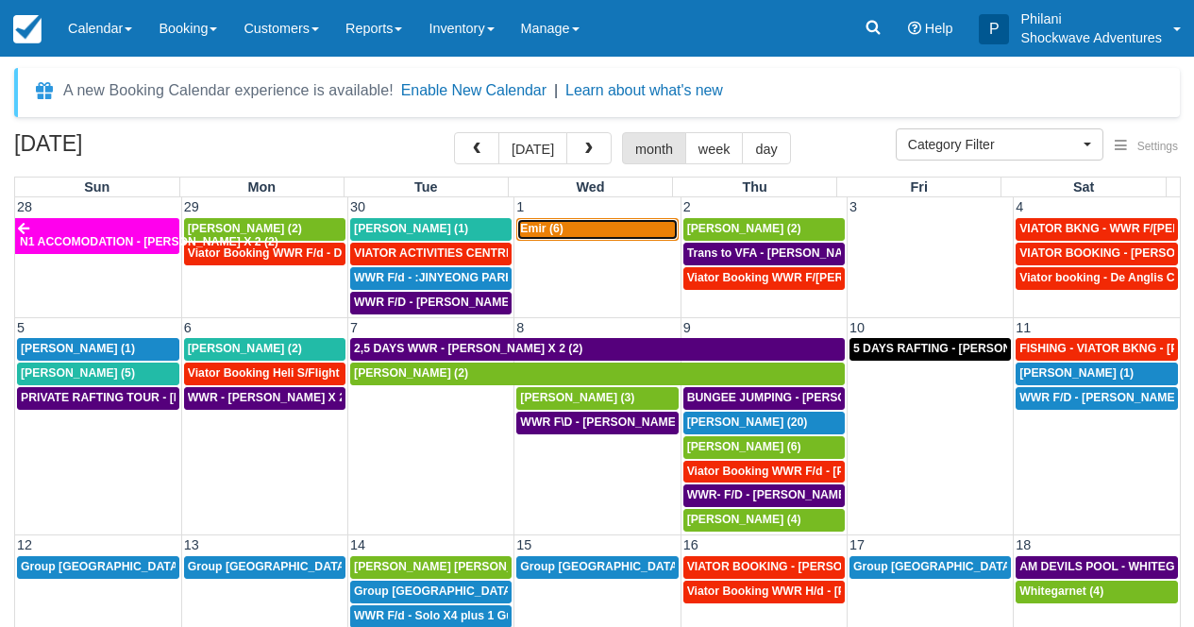
click at [566, 232] on div "Emir (6)" at bounding box center [597, 229] width 154 height 15
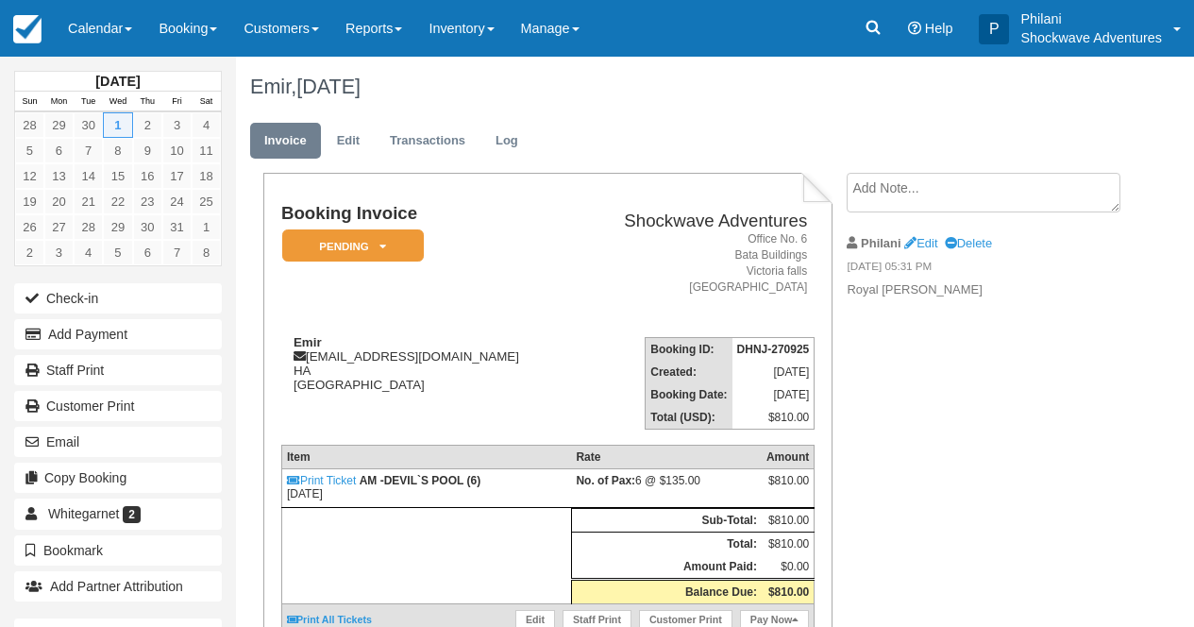
click at [529, 610] on link "Edit" at bounding box center [535, 619] width 40 height 19
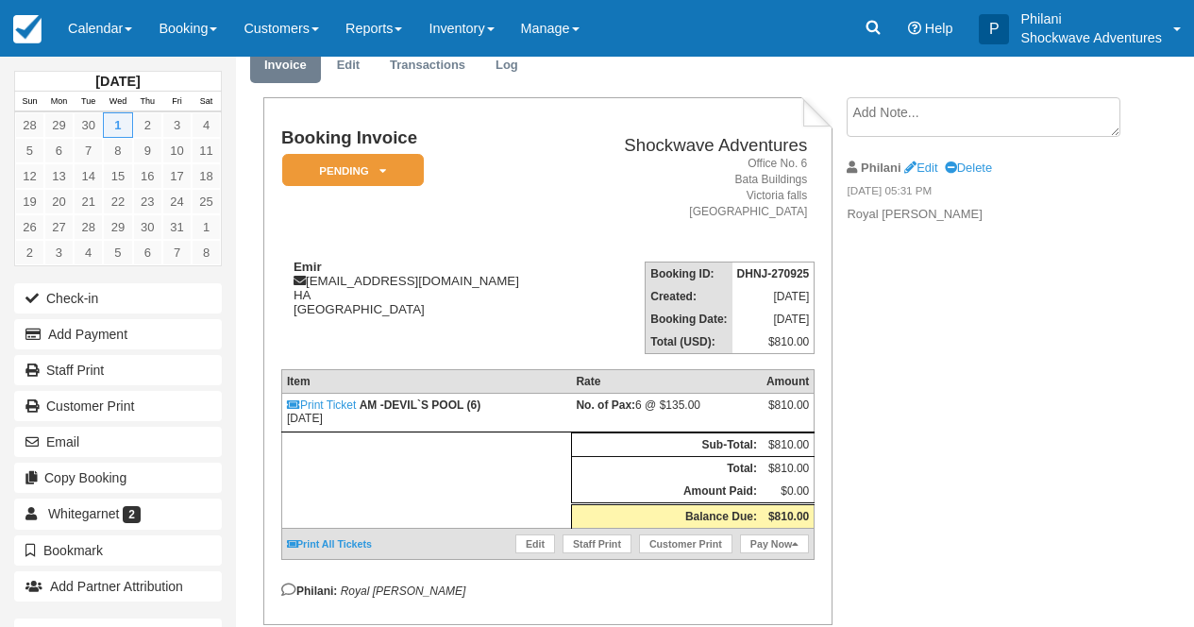
scroll to position [75, 0]
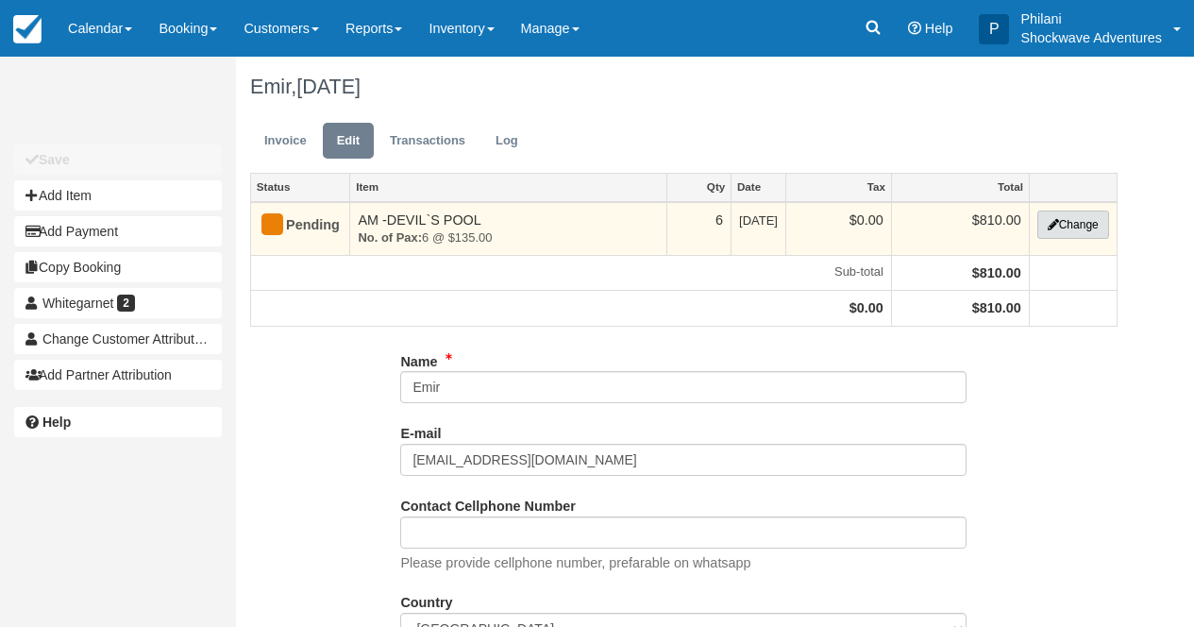
click at [1062, 229] on button "Change" at bounding box center [1073, 224] width 72 height 28
click at [0, 0] on div at bounding box center [0, 0] width 0 height 0
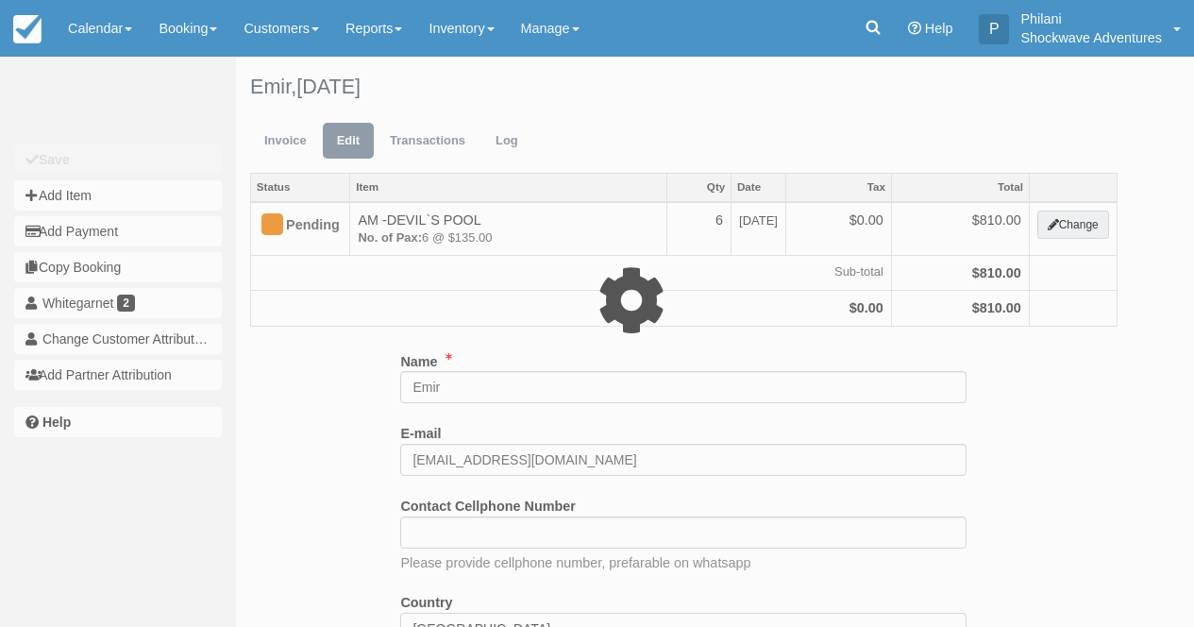
type input "810.00"
select select "29"
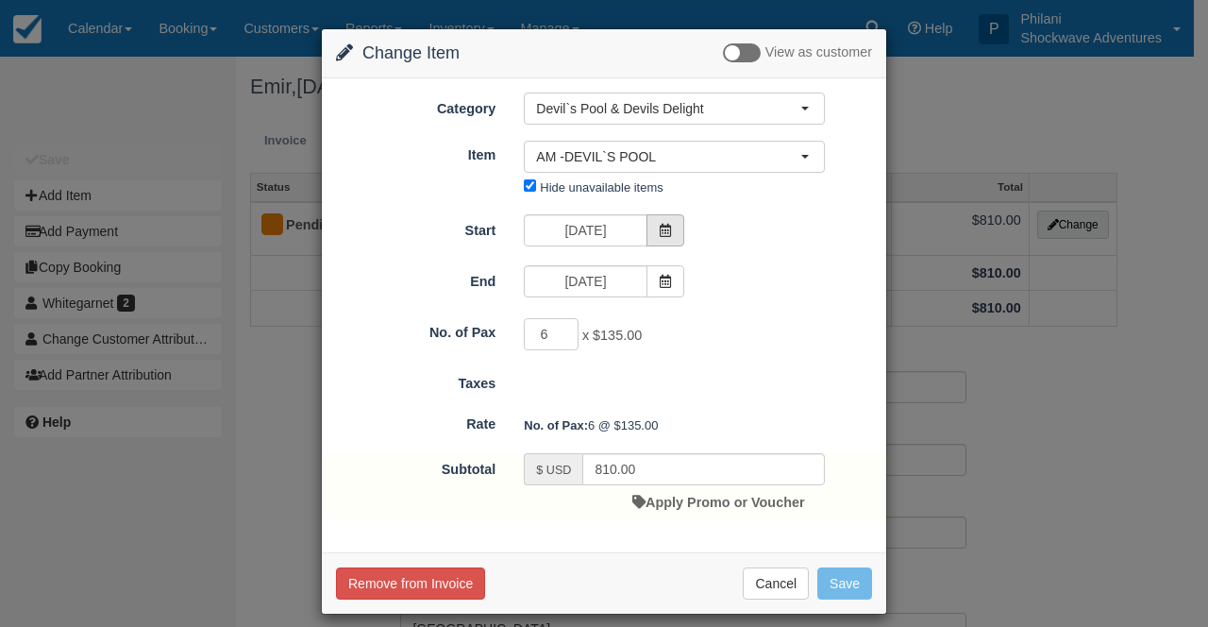
click at [669, 236] on span at bounding box center [665, 230] width 38 height 32
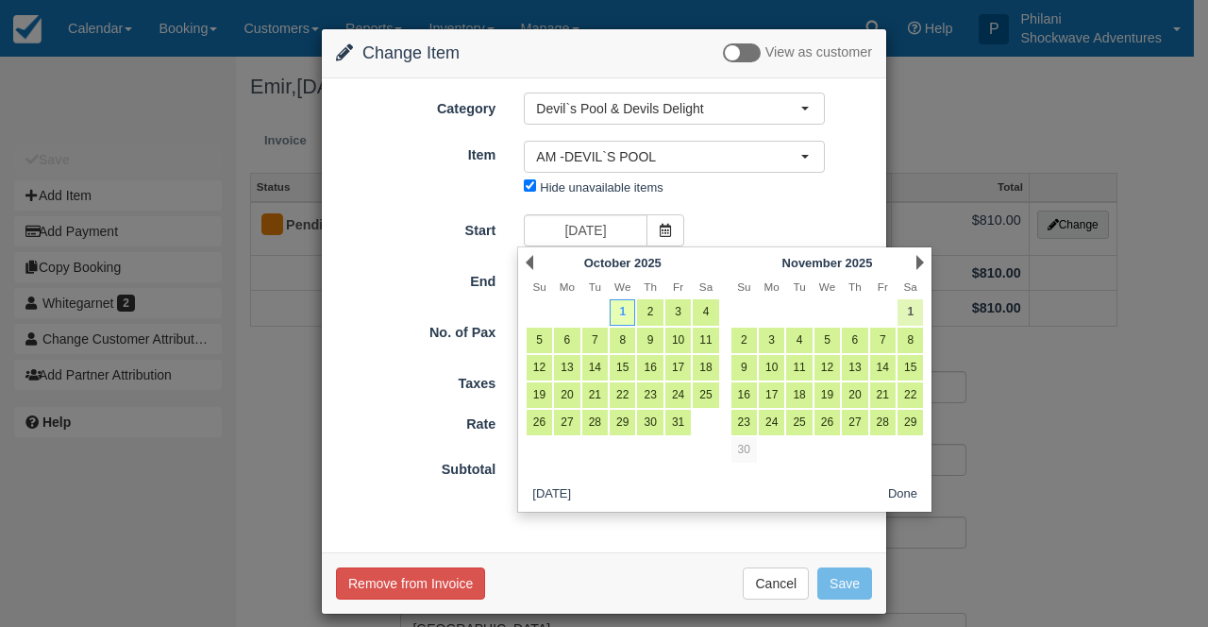
click at [914, 314] on link "1" at bounding box center [909, 311] width 25 height 25
type input "11/01/25"
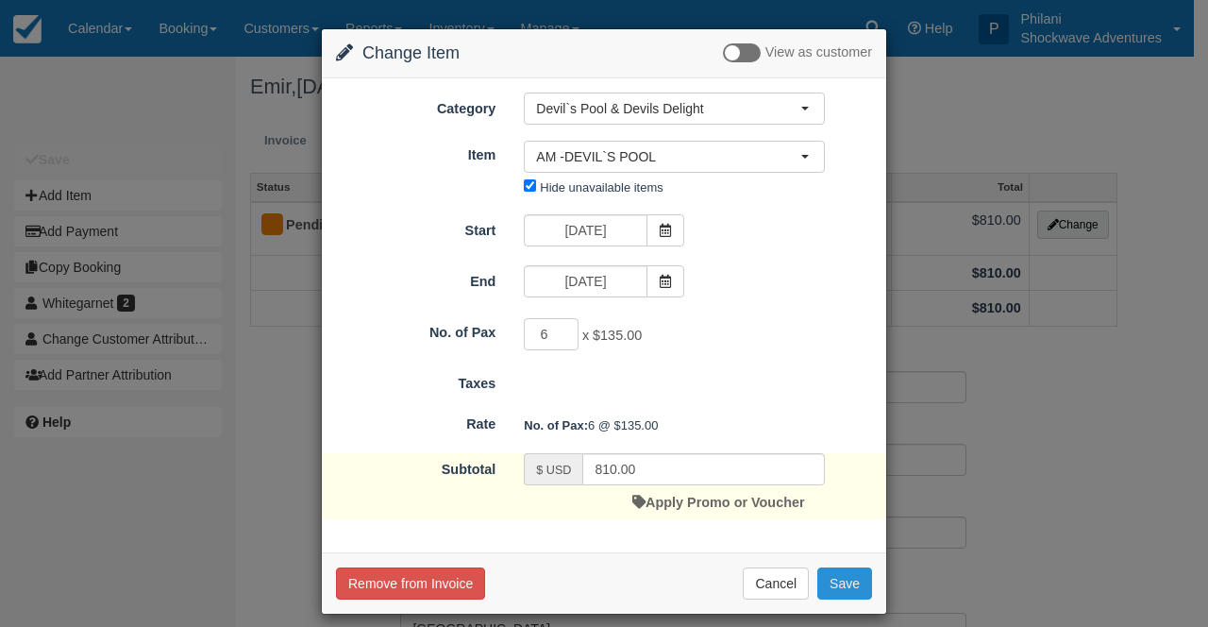
click at [858, 585] on button "Save" at bounding box center [844, 583] width 55 height 32
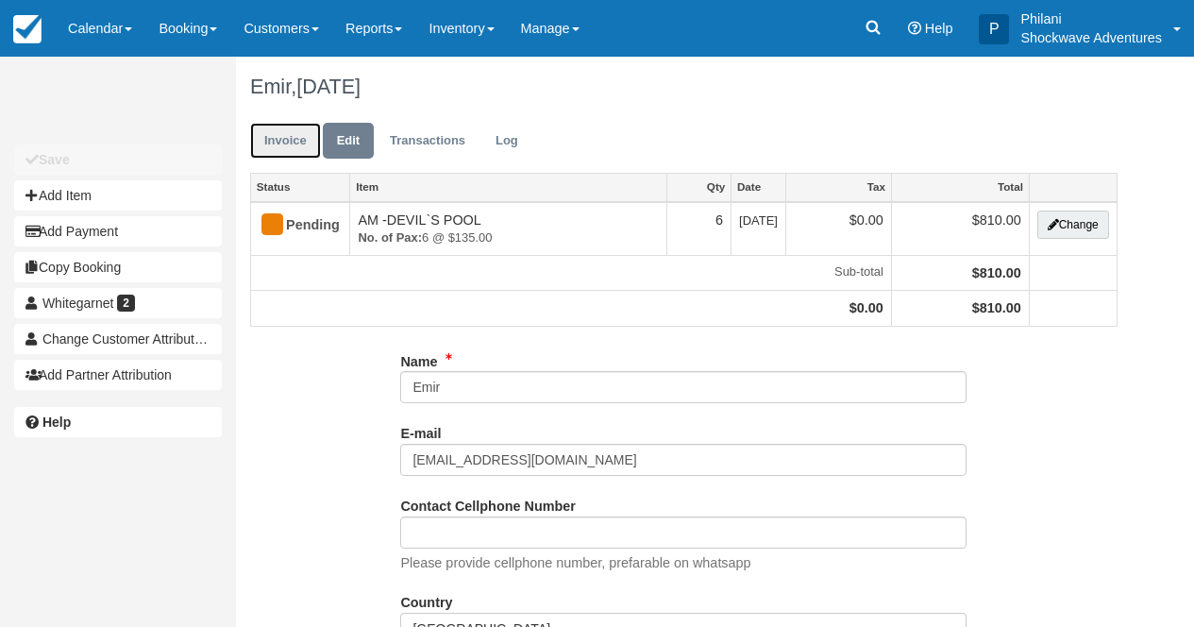
click at [285, 145] on link "Invoice" at bounding box center [285, 141] width 71 height 37
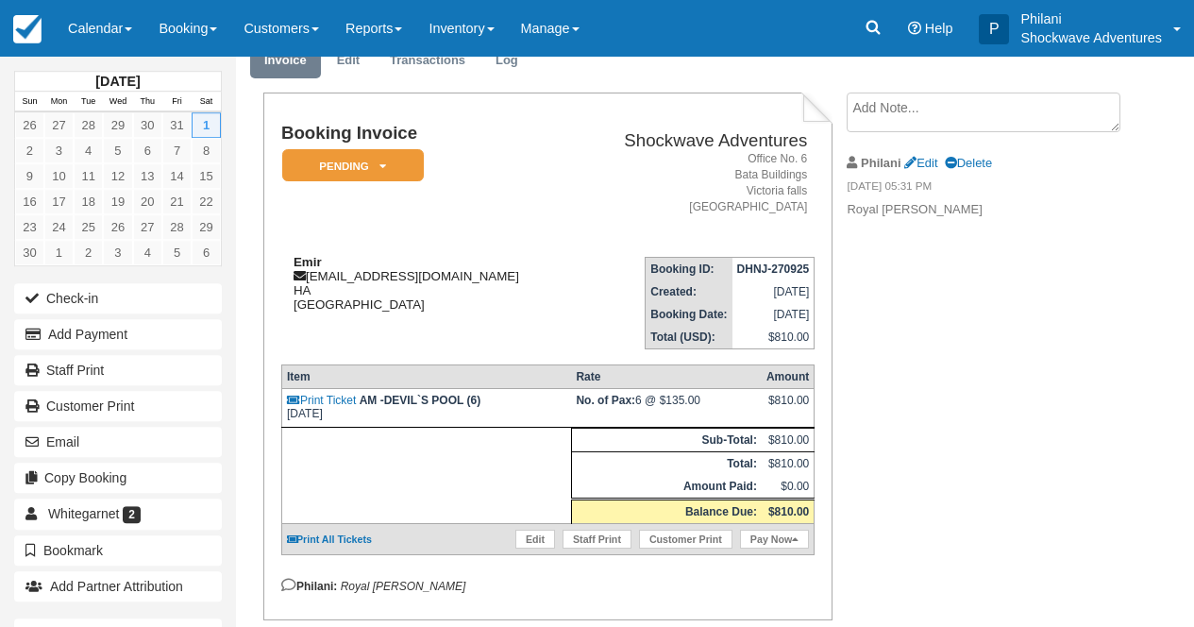
scroll to position [75, 0]
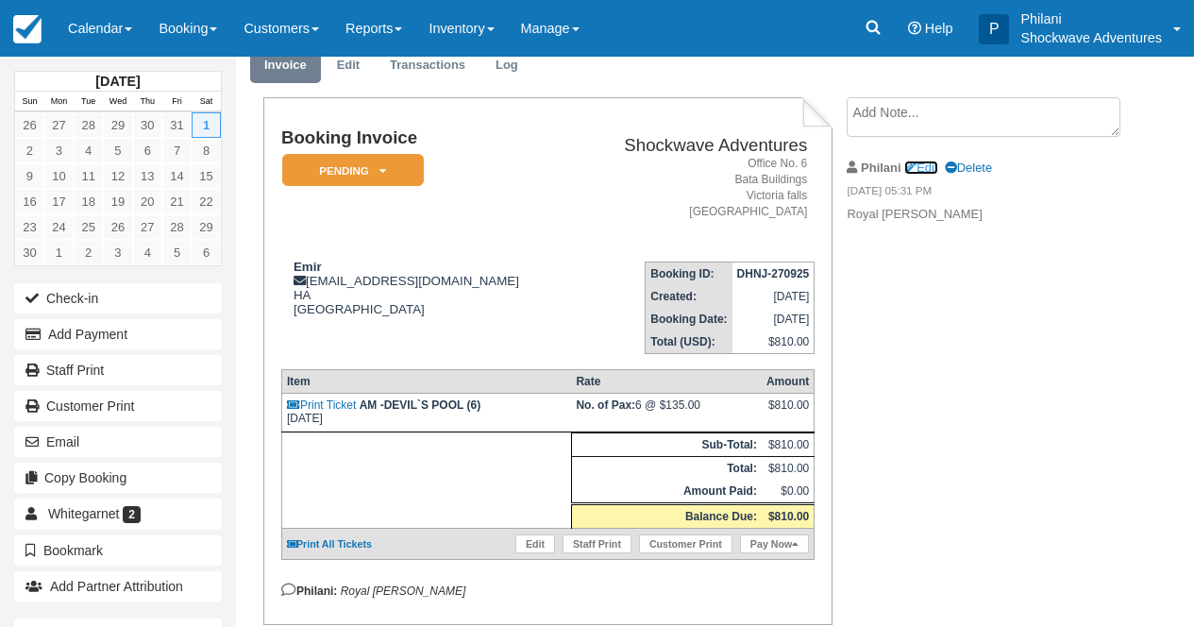
click at [937, 164] on link "Edit" at bounding box center [920, 167] width 33 height 14
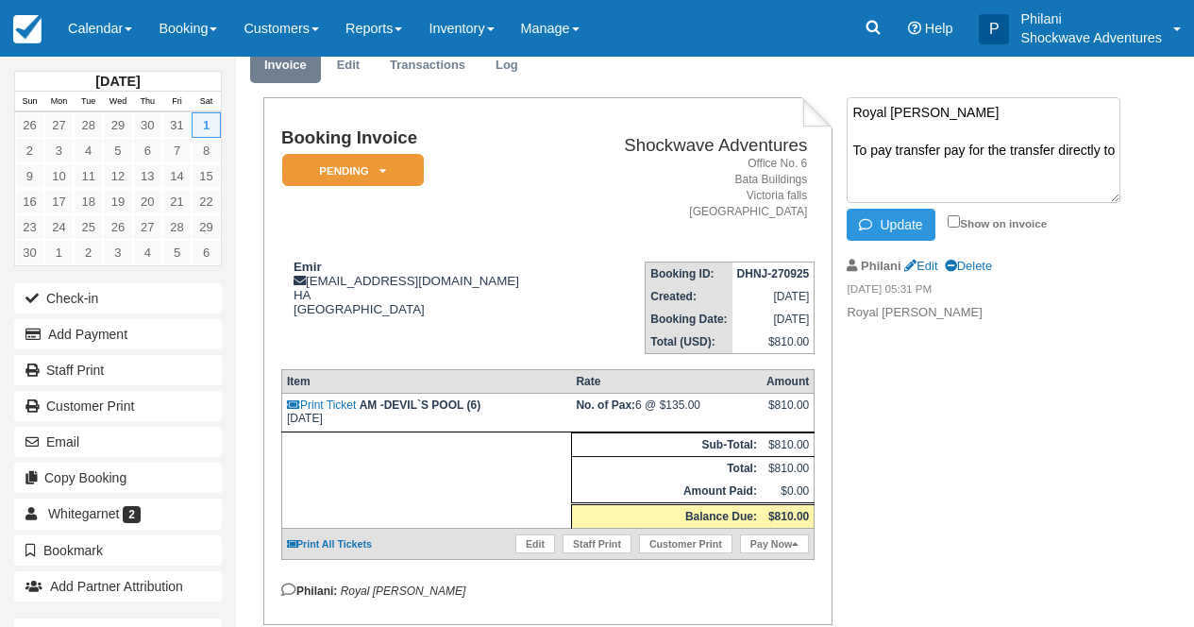
click at [861, 173] on textarea "Royal [PERSON_NAME] To pay transfer pay for the transfer directly to" at bounding box center [983, 150] width 274 height 106
click at [943, 154] on textarea "Royal [PERSON_NAME] To pay transfer pay for the transfer directly to" at bounding box center [983, 150] width 274 height 106
click at [1042, 146] on textarea "Royal [PERSON_NAME] To pay for the transfer directly to" at bounding box center [983, 150] width 274 height 106
type textarea "Royal [PERSON_NAME] To pay for the transfer directly to the driver"
click at [955, 219] on input "Show on invoice" at bounding box center [953, 221] width 12 height 12
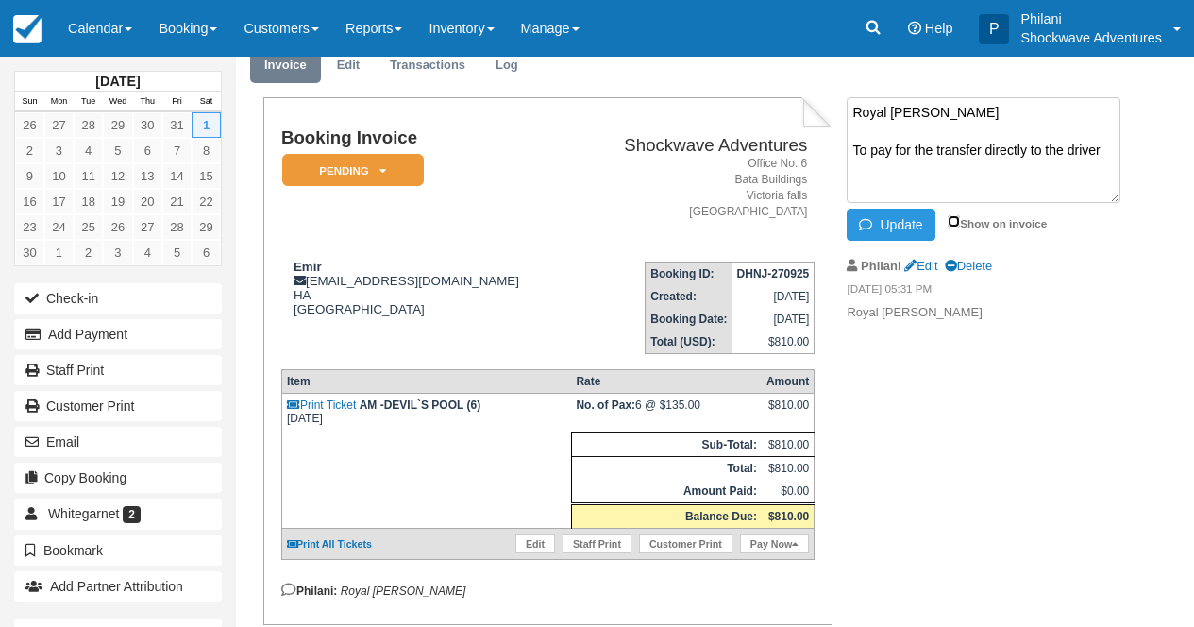
checkbox input "true"
click at [918, 218] on button "Update" at bounding box center [890, 225] width 88 height 32
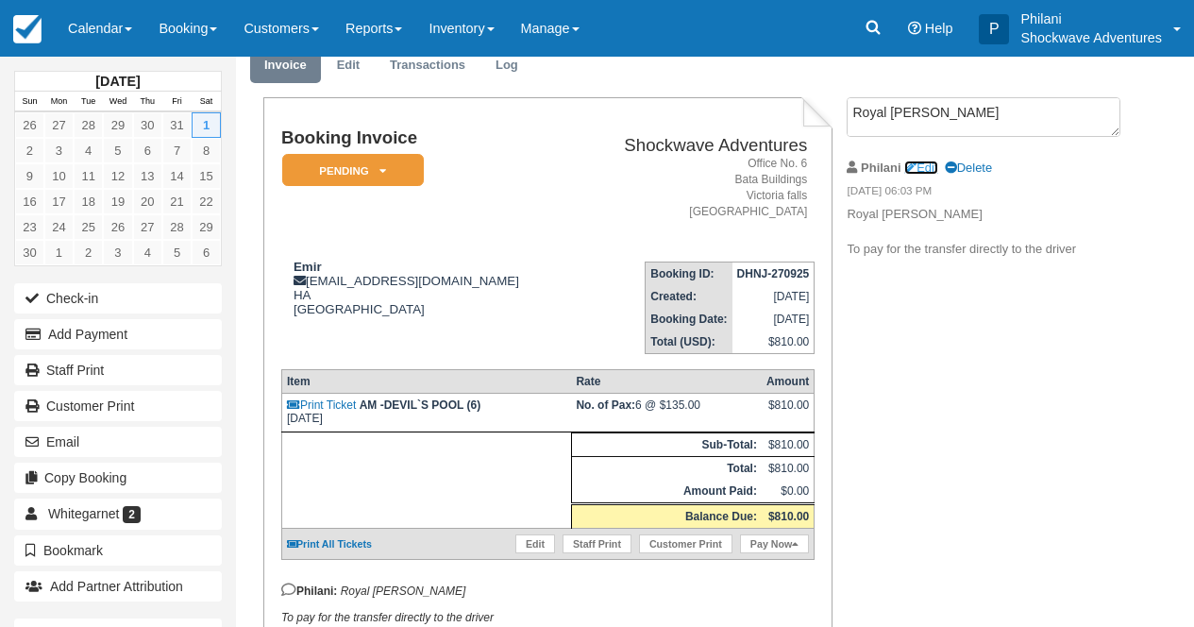
click at [936, 164] on link "Edit" at bounding box center [920, 167] width 33 height 14
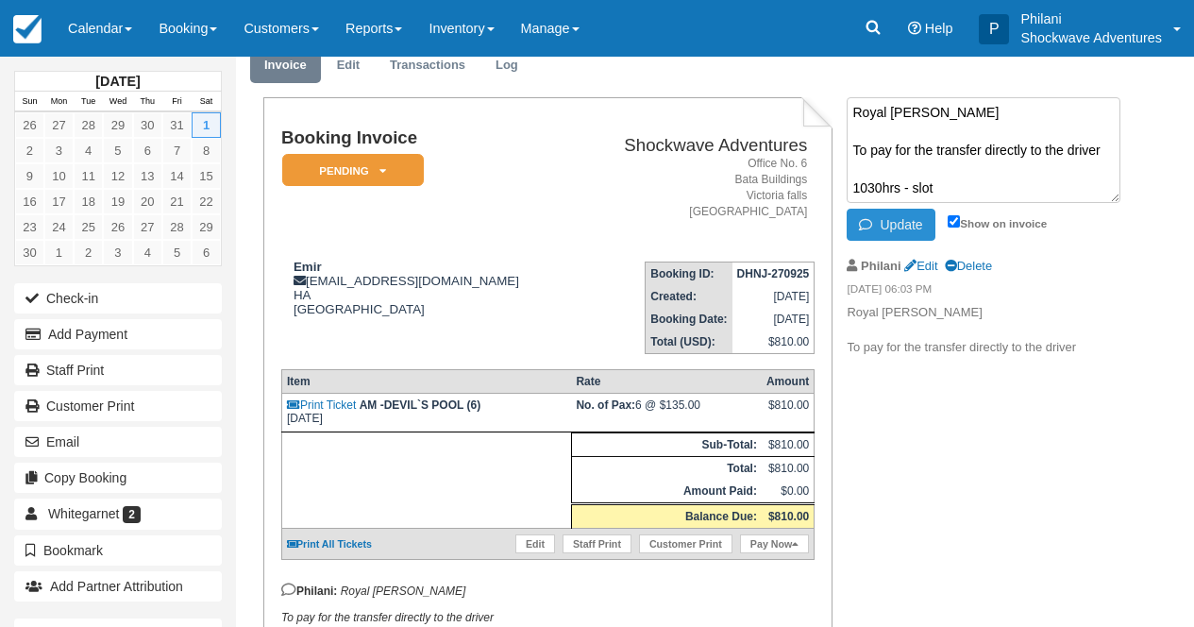
type textarea "Royal [PERSON_NAME] To pay for the transfer directly to the driver 1030hrs - sl…"
click at [908, 222] on button "Update" at bounding box center [890, 225] width 88 height 32
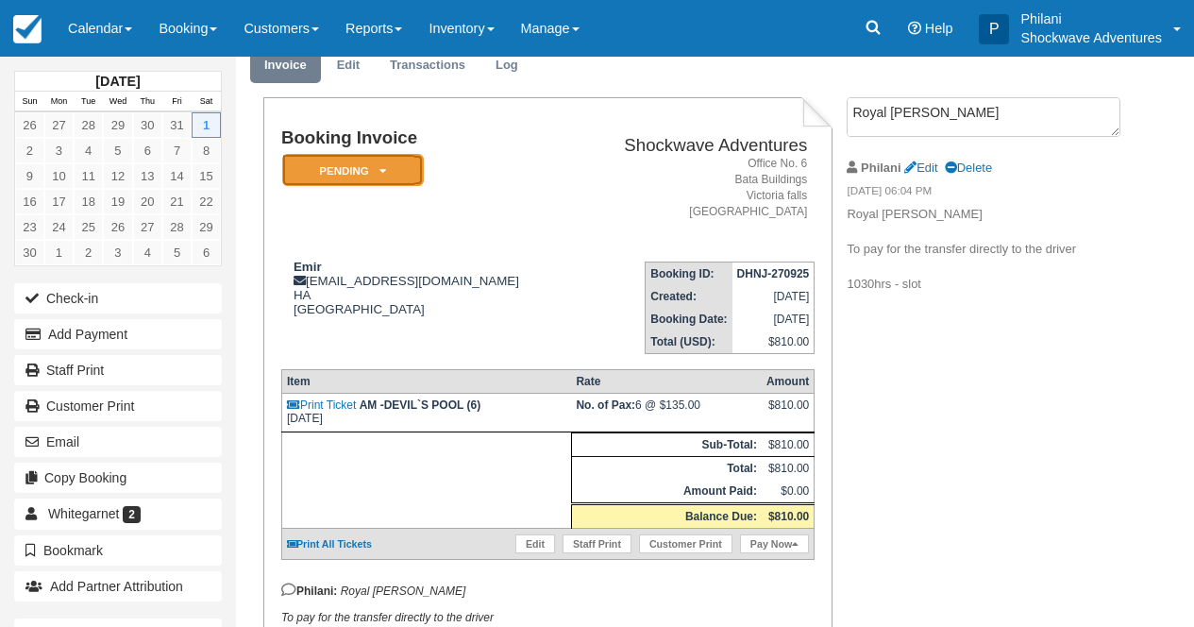
click at [407, 176] on em "Pending" at bounding box center [353, 170] width 142 height 33
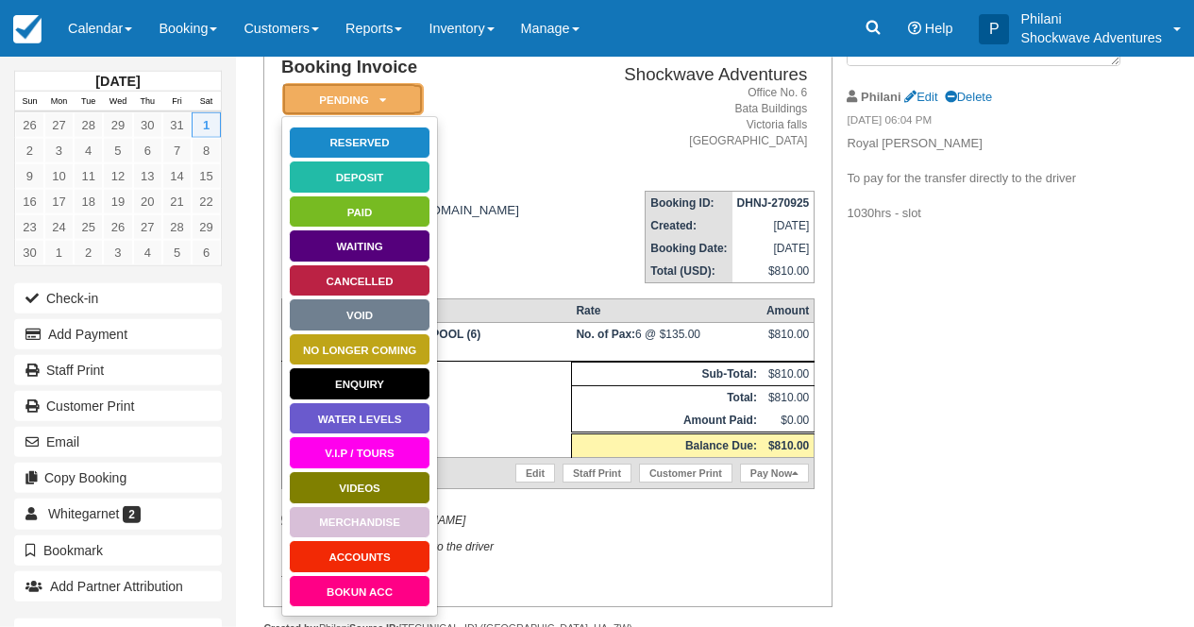
scroll to position [142, 0]
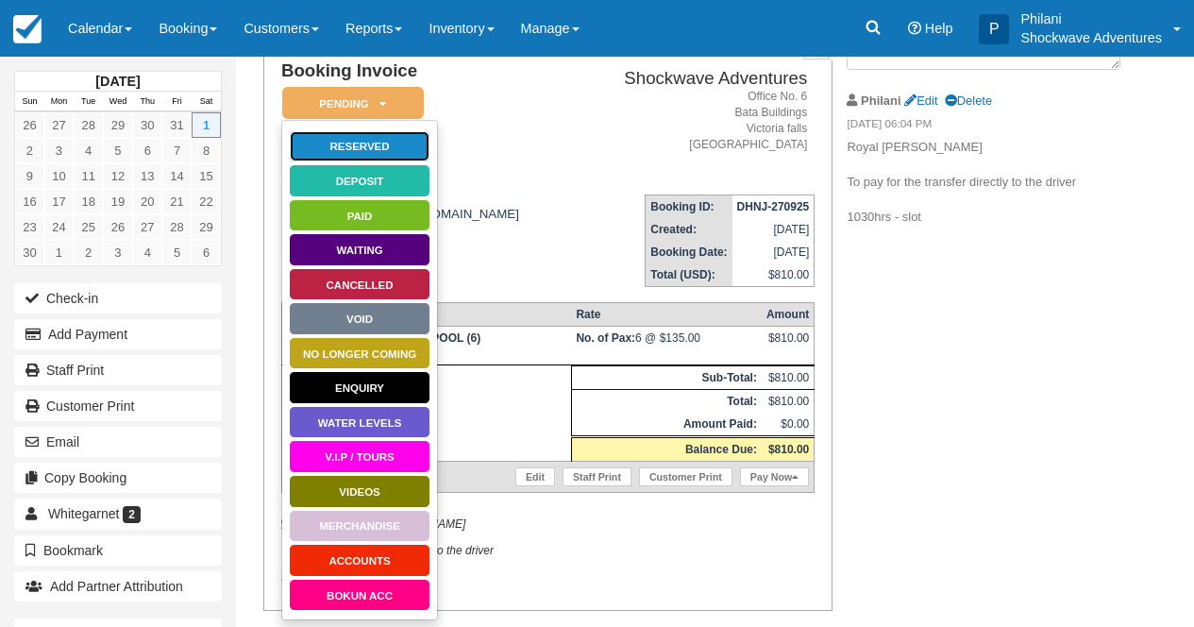
click at [381, 151] on link "Reserved" at bounding box center [360, 146] width 142 height 33
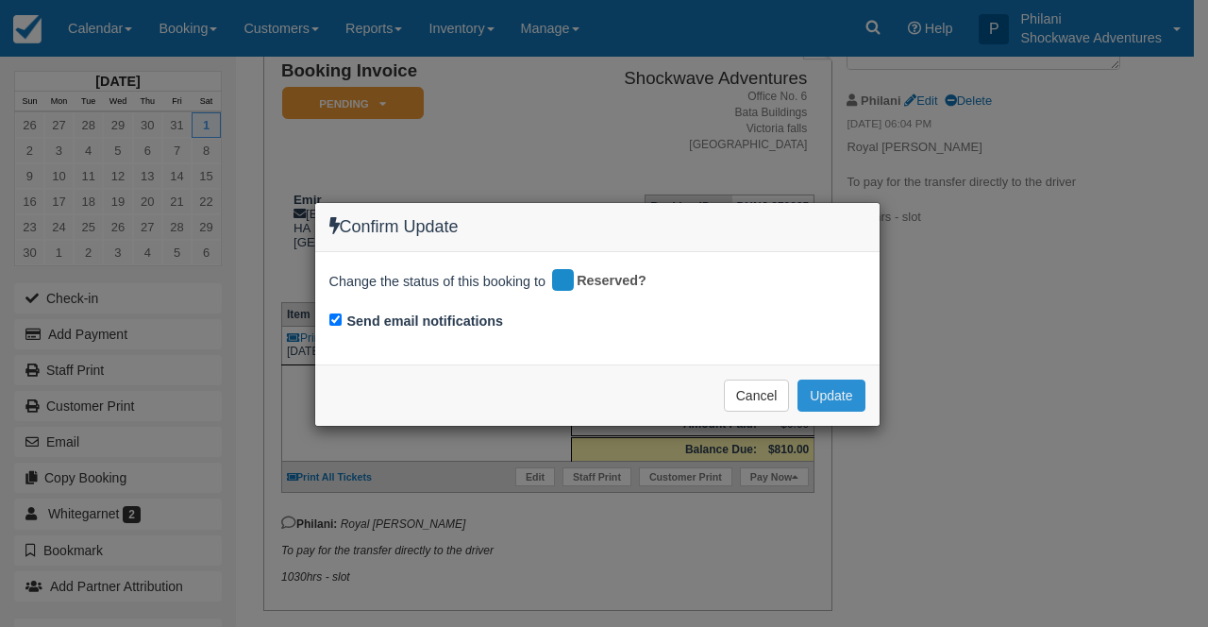
click at [848, 396] on button "Update" at bounding box center [830, 395] width 67 height 32
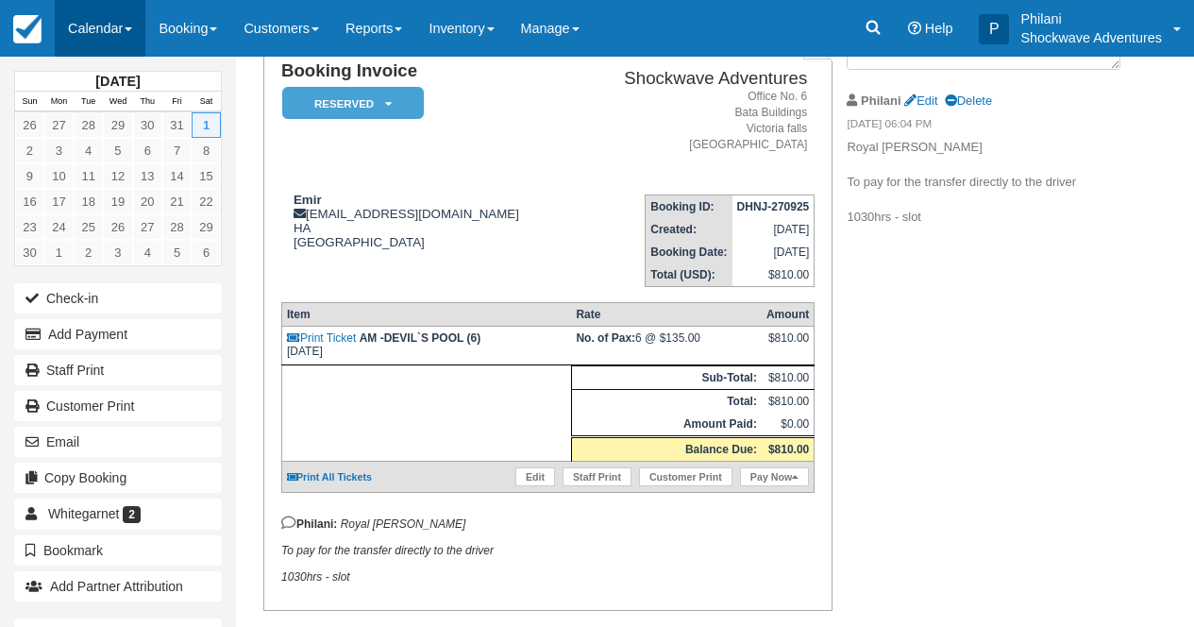
click at [125, 24] on link "Calendar" at bounding box center [100, 28] width 91 height 57
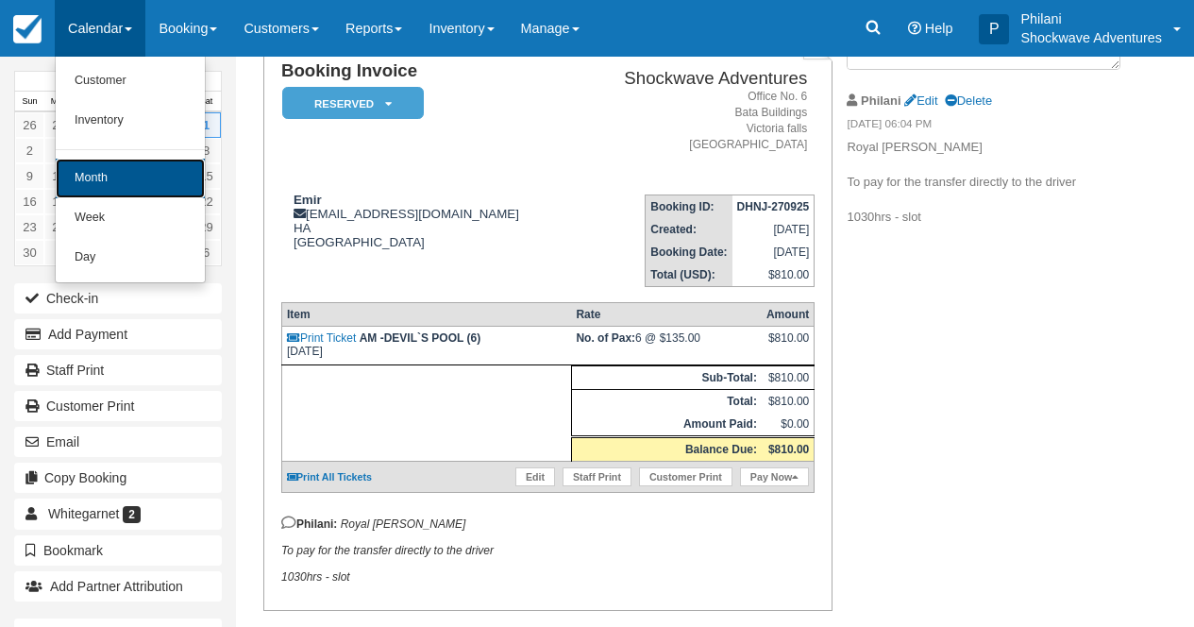
click at [132, 175] on link "Month" at bounding box center [130, 179] width 149 height 40
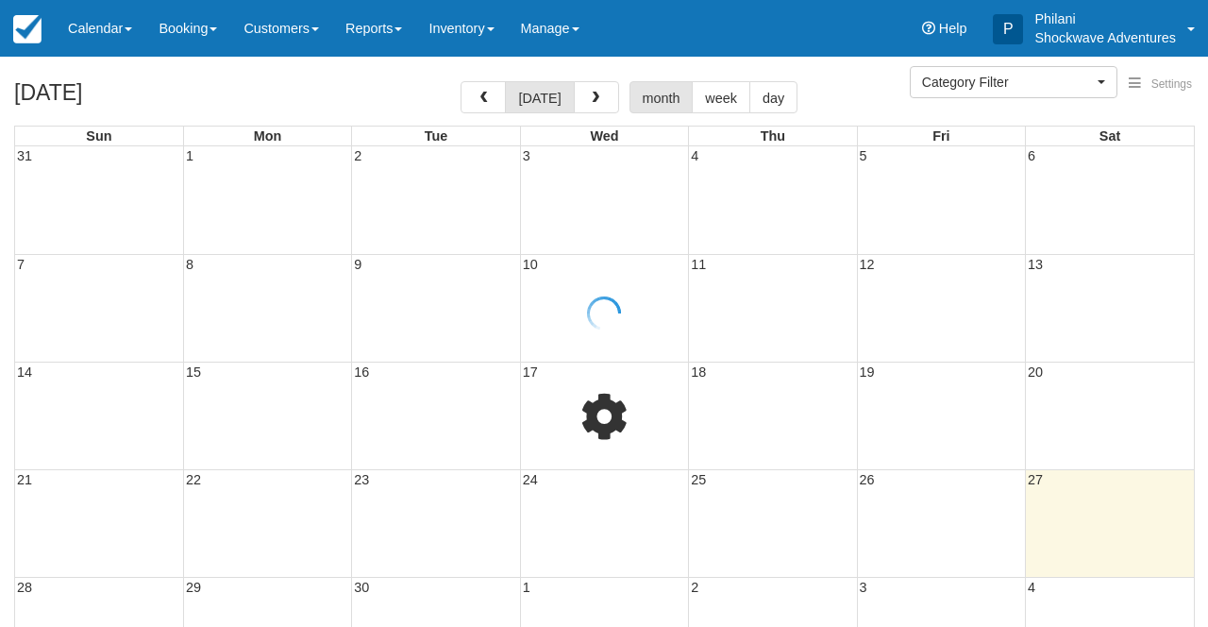
select select
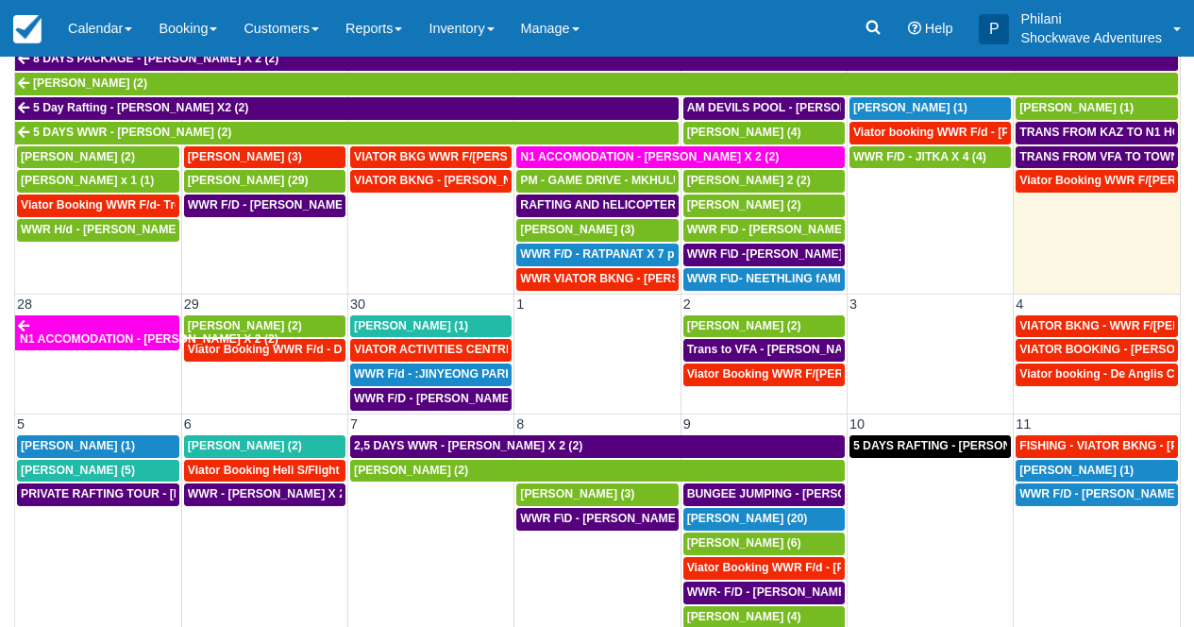
scroll to position [225, 0]
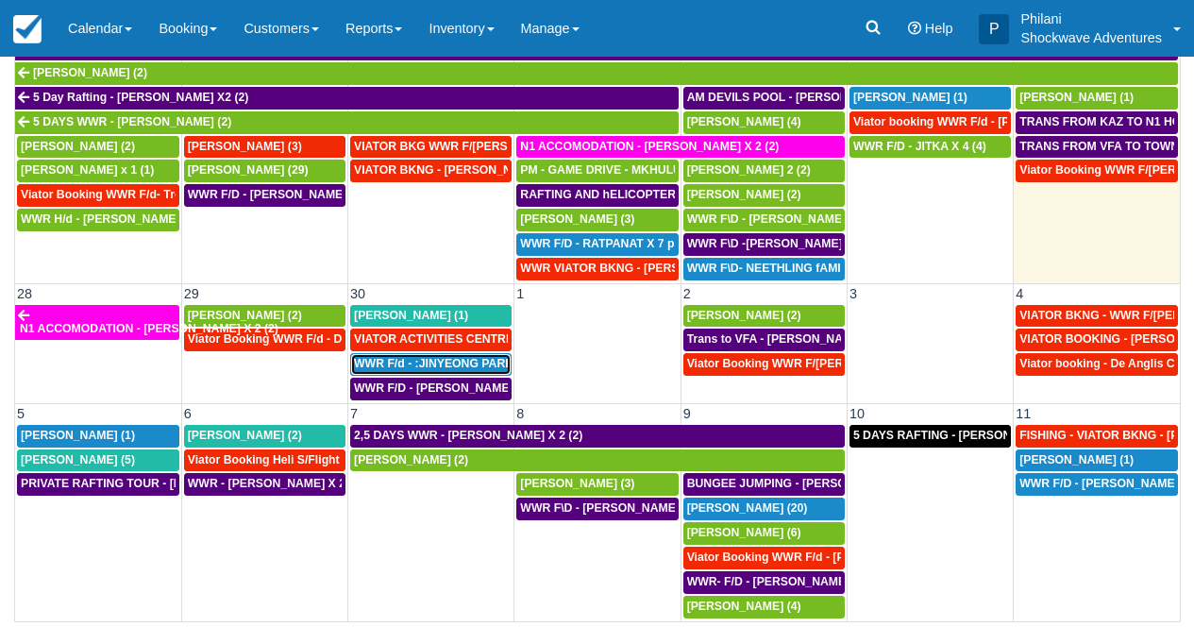
click at [473, 367] on span "WWR F/d - :JINYEONG PARK X 4 (4)" at bounding box center [452, 363] width 197 height 13
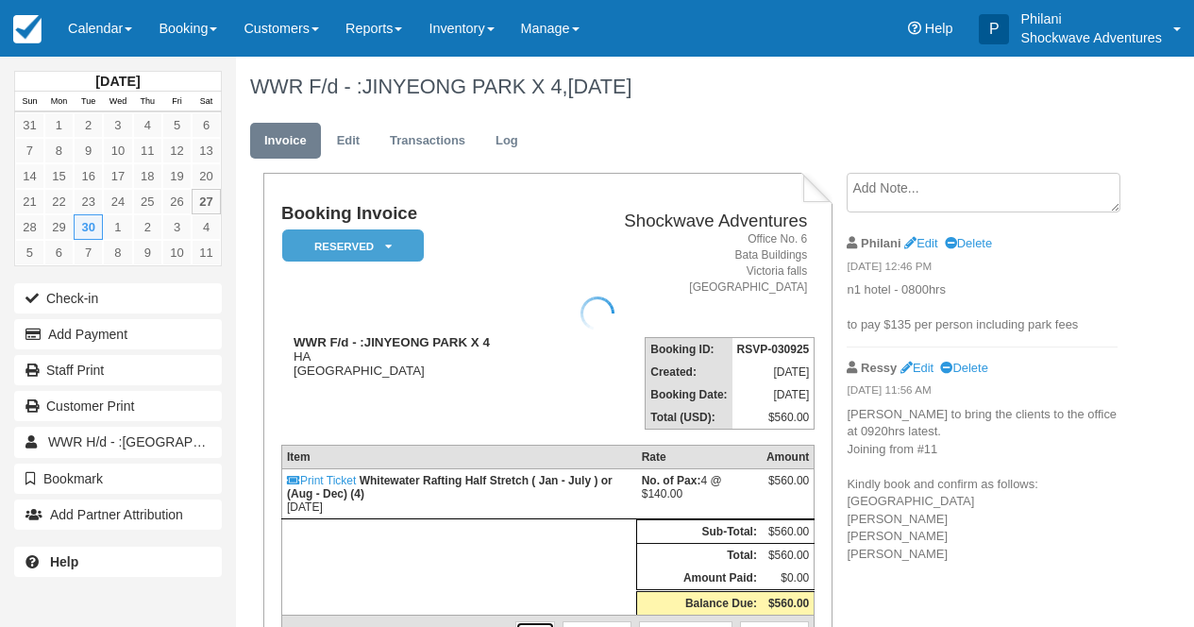
click at [528, 621] on link "Edit" at bounding box center [535, 630] width 40 height 19
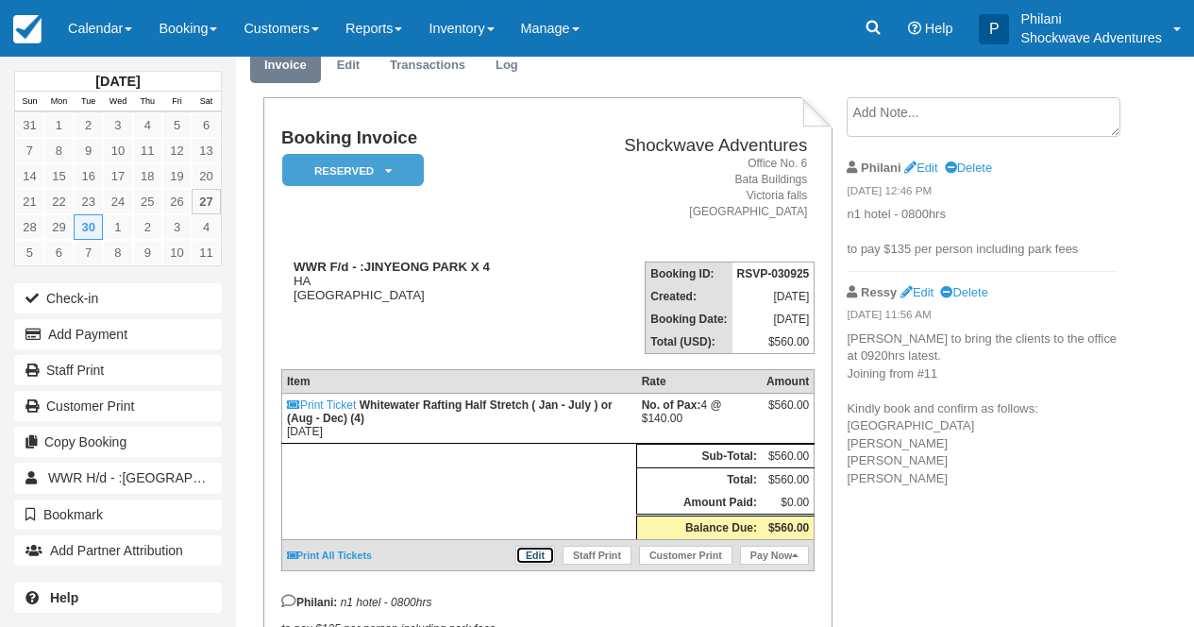
scroll to position [75, 0]
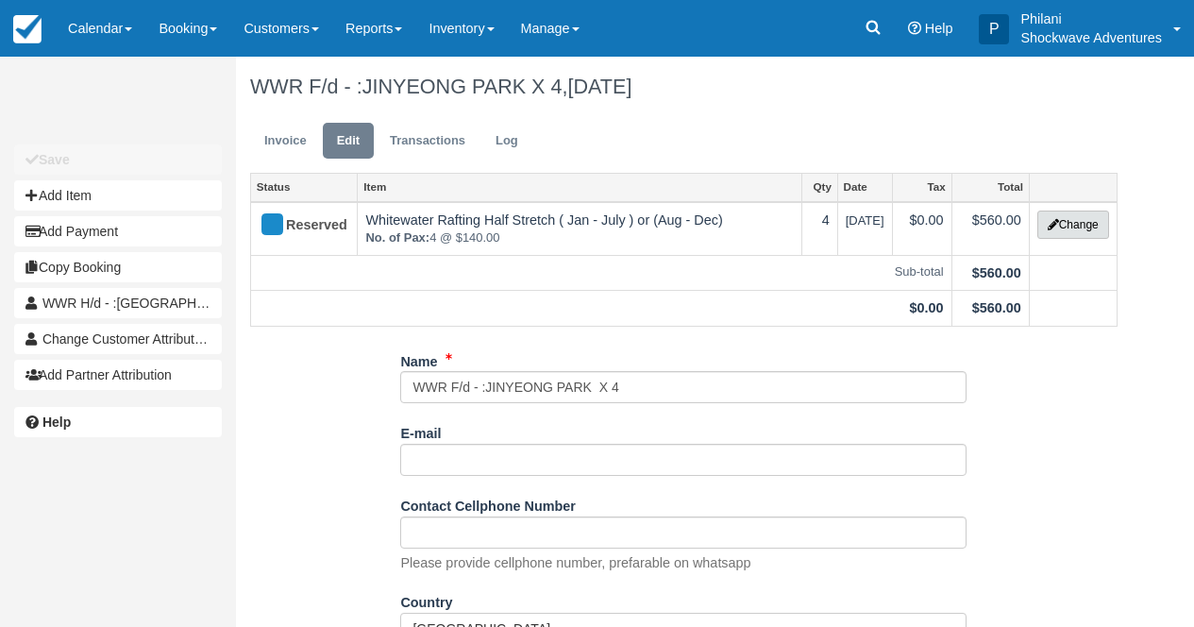
click at [1079, 229] on button "Change" at bounding box center [1073, 224] width 72 height 28
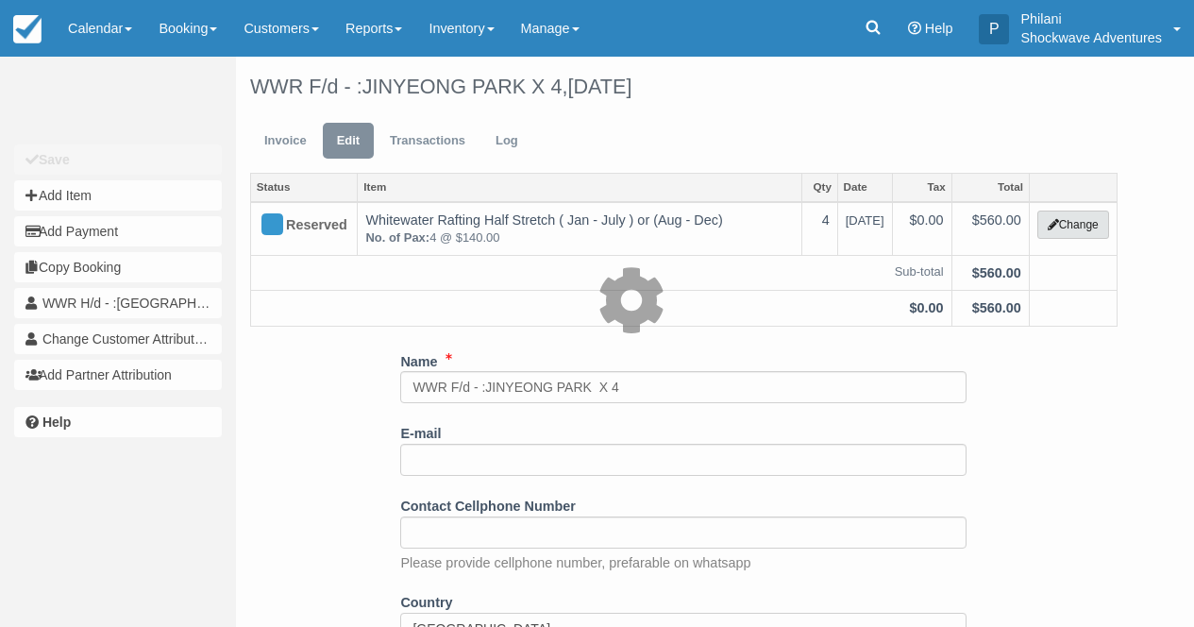
type input "560.00"
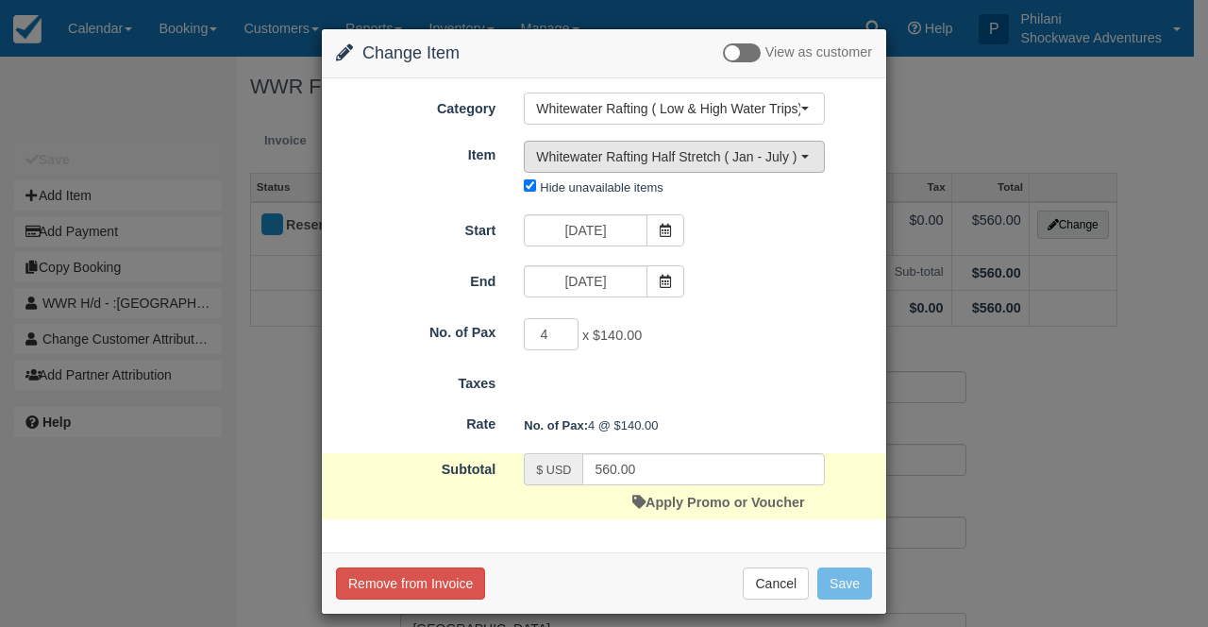
click at [745, 158] on span "Whitewater Rafting Half Stretch ( Jan - July ) or (Aug - Dec)" at bounding box center [668, 156] width 264 height 19
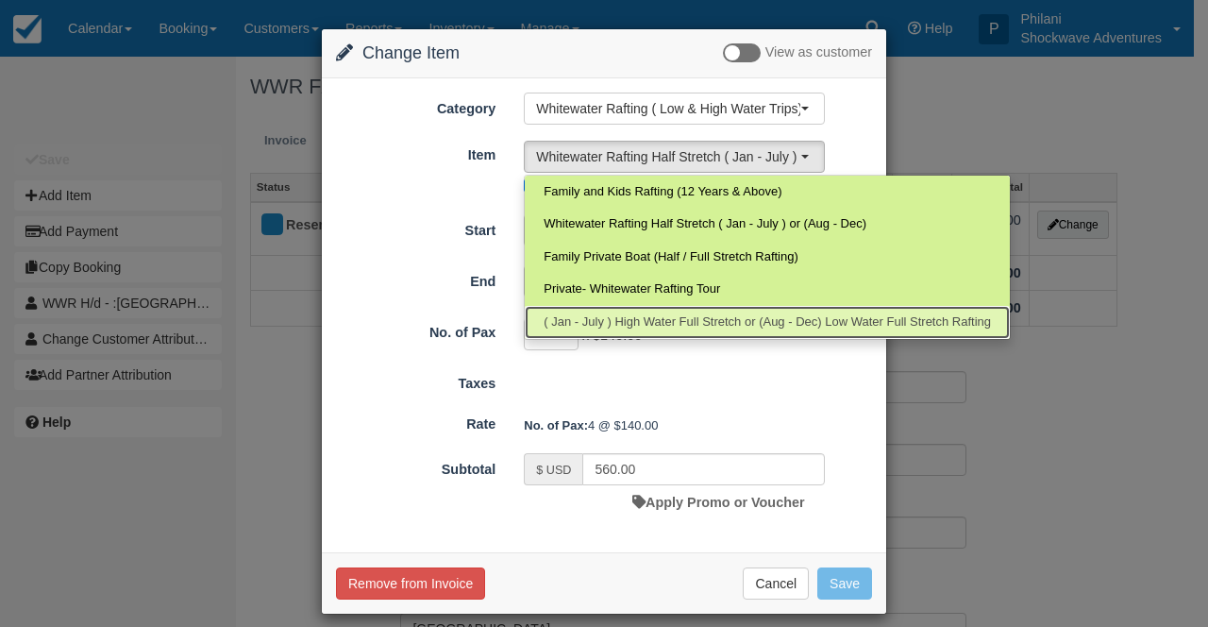
click at [717, 328] on span "( Jan - July ) High Water Full Stretch or (Aug - Dec) Low Water Full Stretch Ra…" at bounding box center [766, 322] width 447 height 18
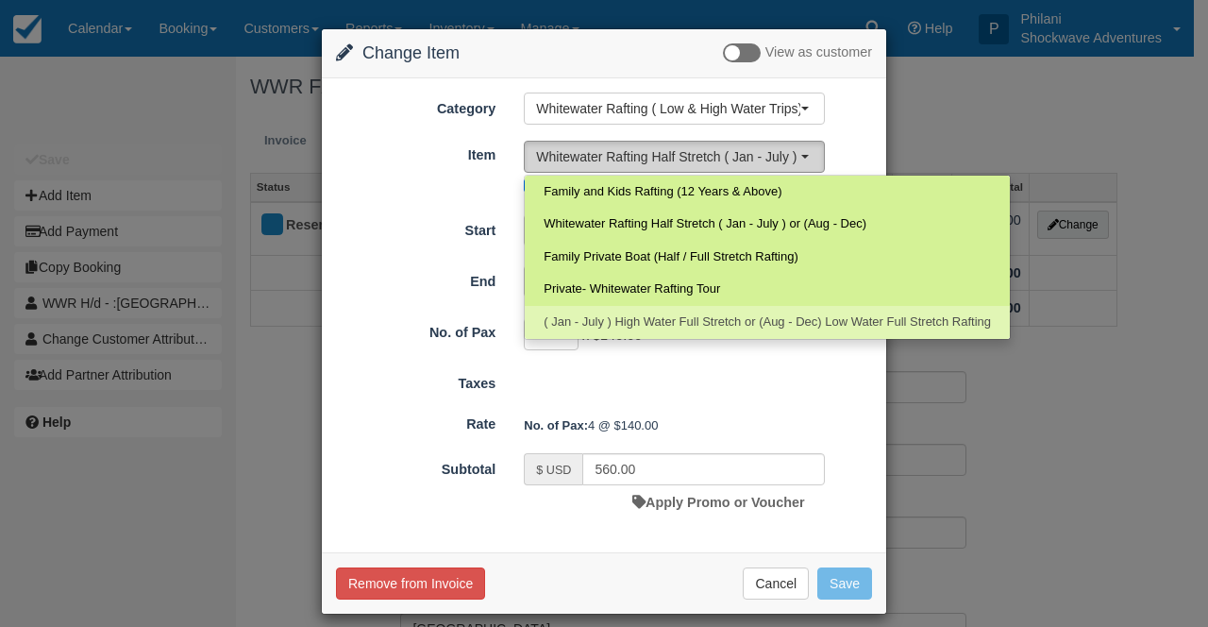
select select "104"
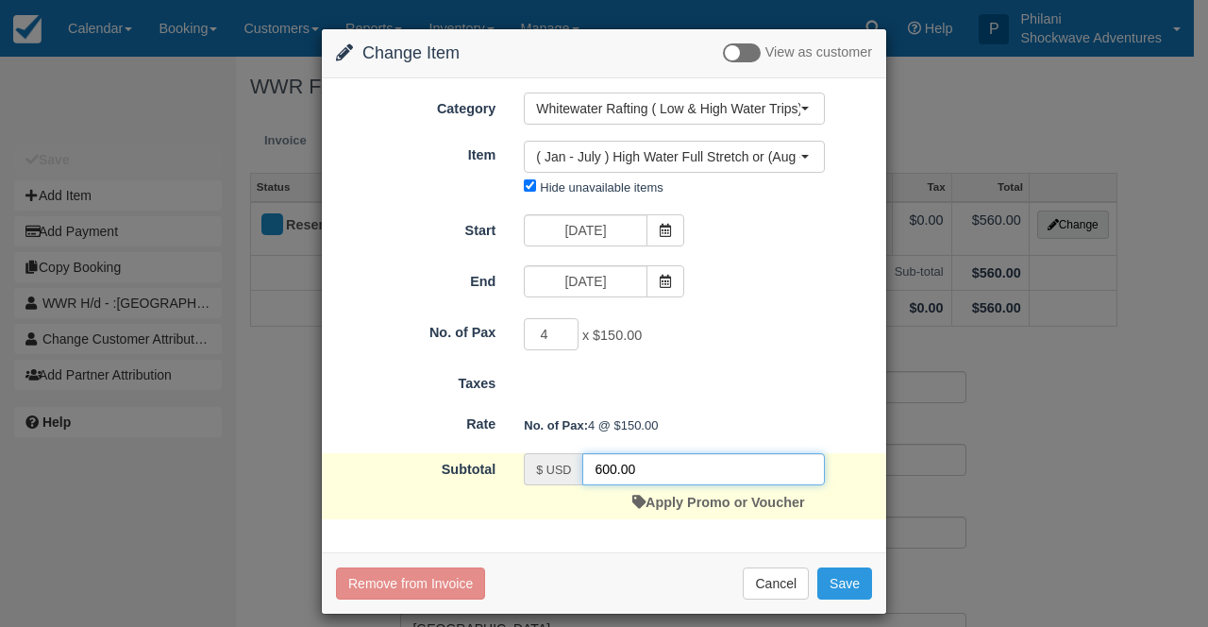
click at [601, 478] on input "600.00" at bounding box center [703, 469] width 242 height 32
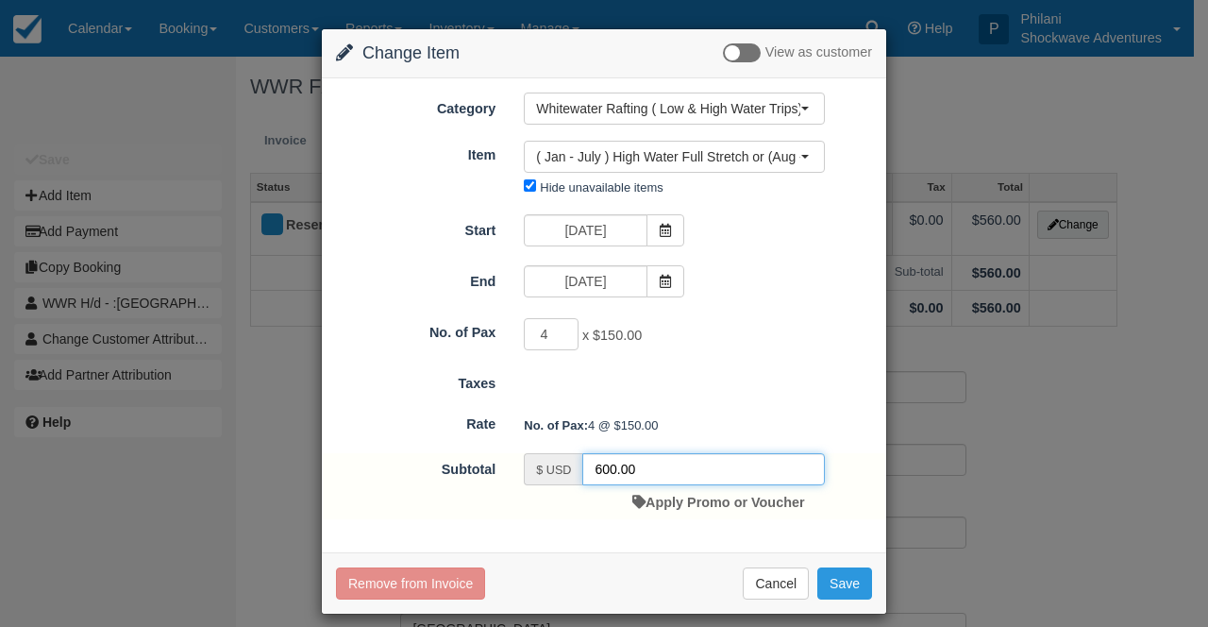
click at [607, 474] on input "600.00" at bounding box center [703, 469] width 242 height 32
type input "400.00"
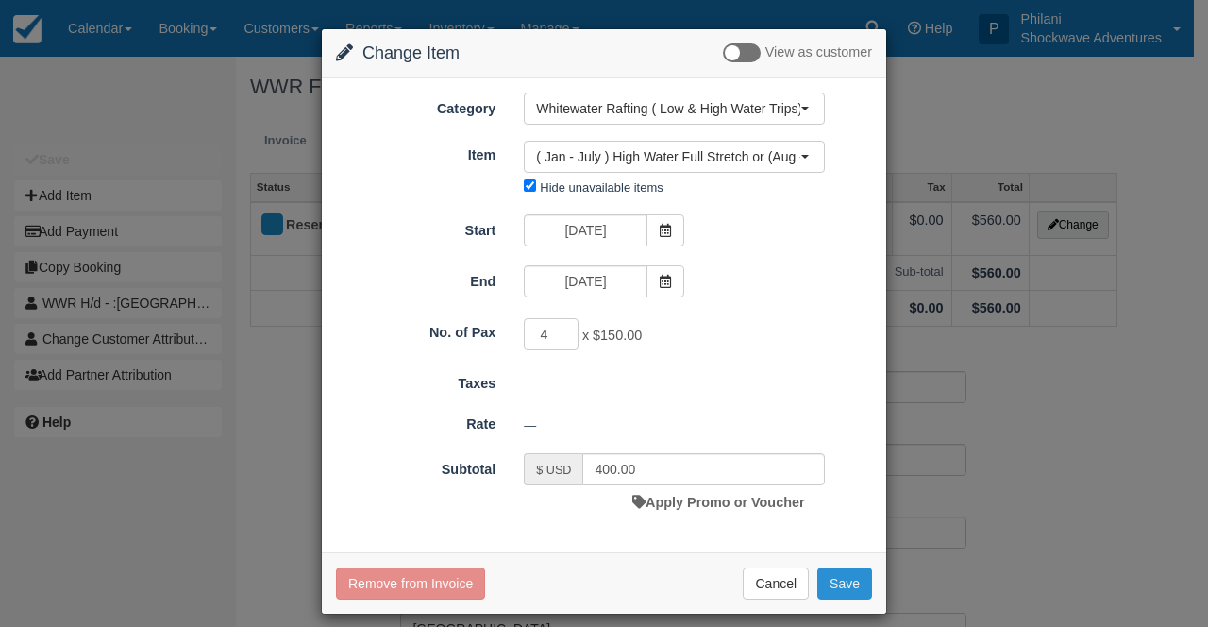
click at [850, 580] on button "Save" at bounding box center [844, 583] width 55 height 32
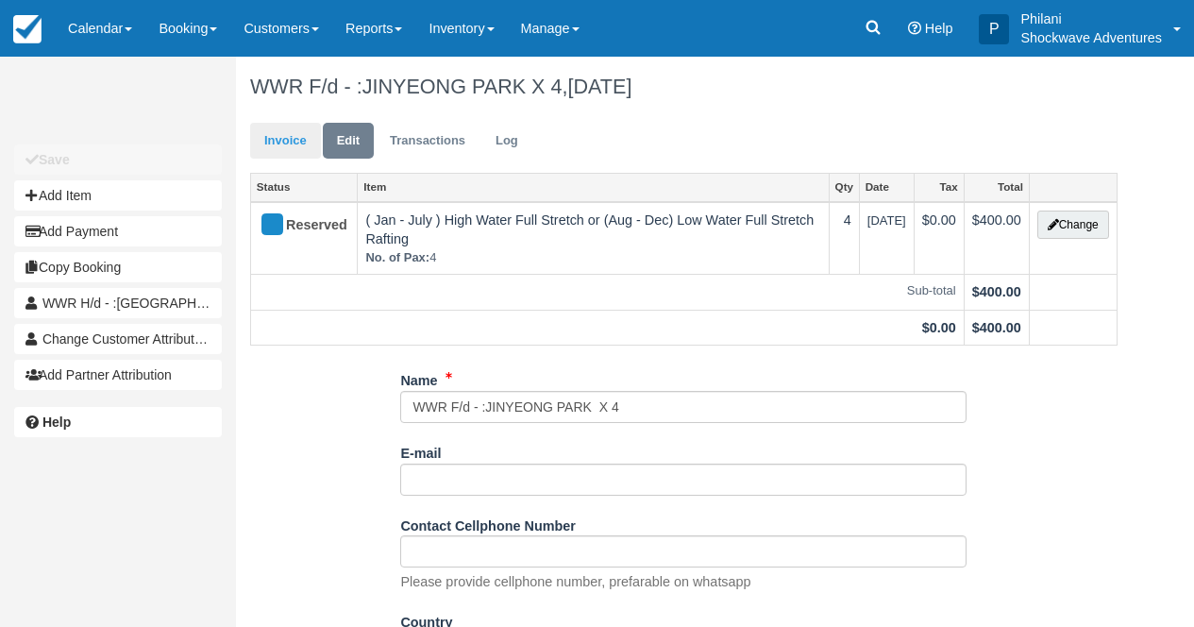
click at [297, 148] on link "Invoice" at bounding box center [285, 141] width 71 height 37
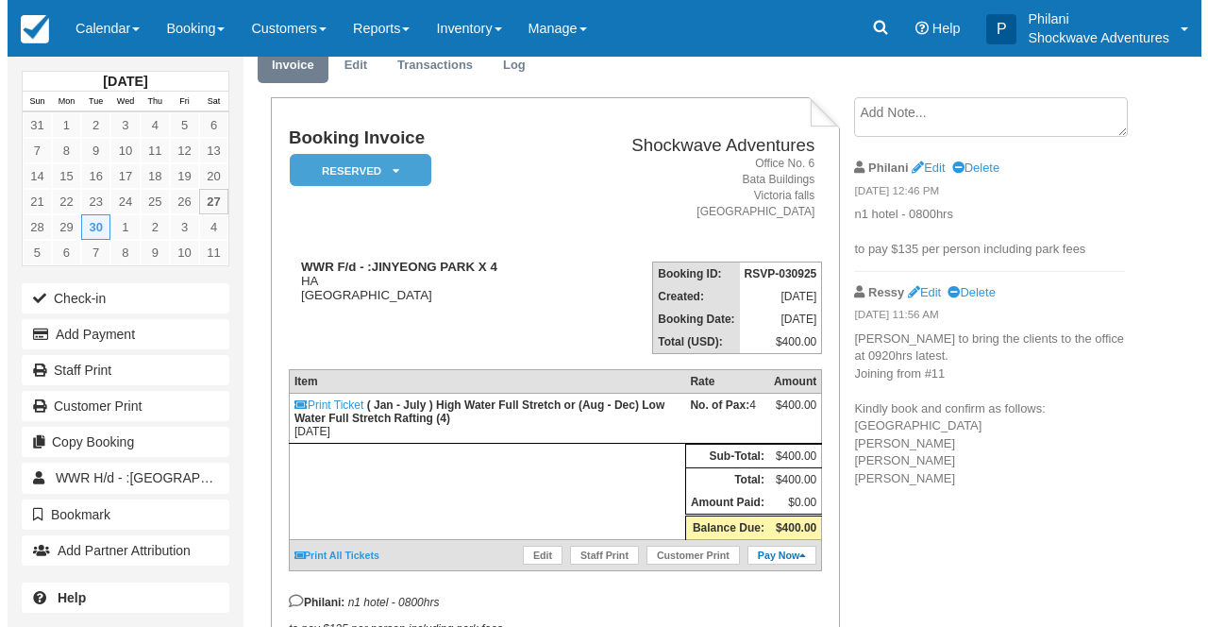
scroll to position [75, 0]
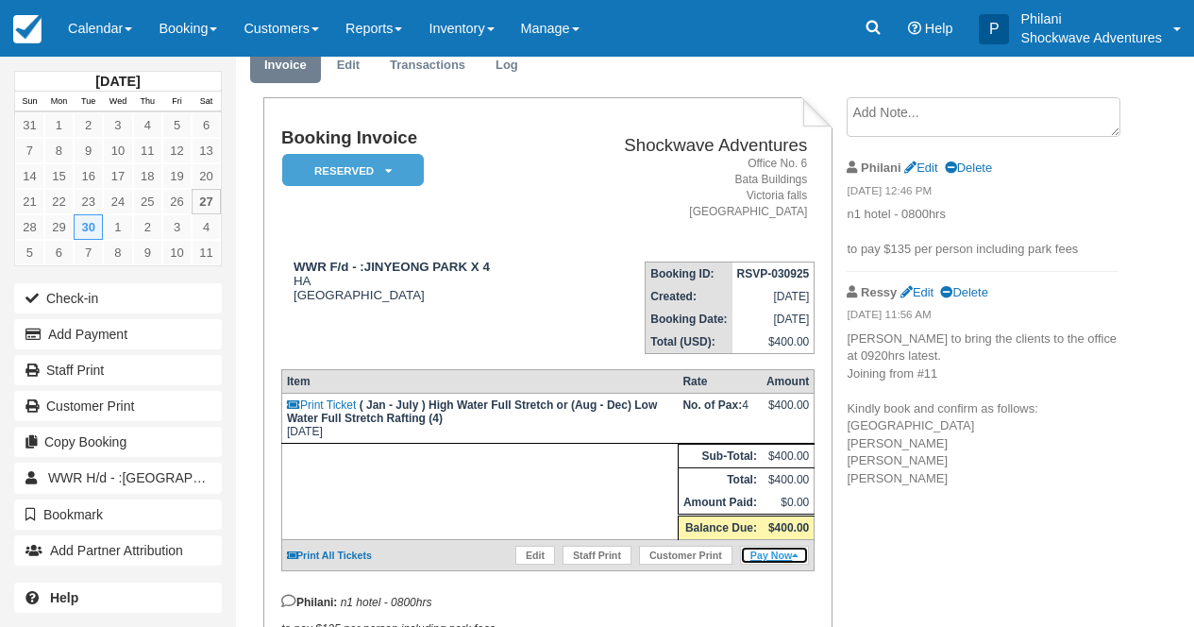
click at [784, 564] on link "Pay Now" at bounding box center [774, 554] width 69 height 19
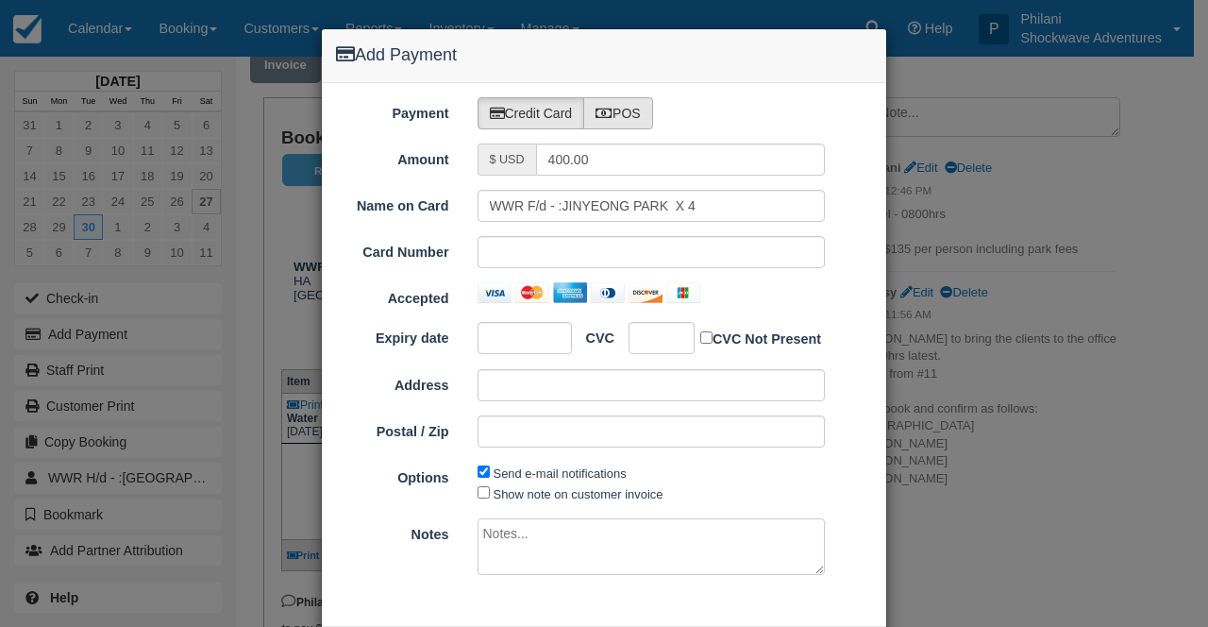
click at [624, 109] on label "POS" at bounding box center [618, 113] width 70 height 32
radio input "true"
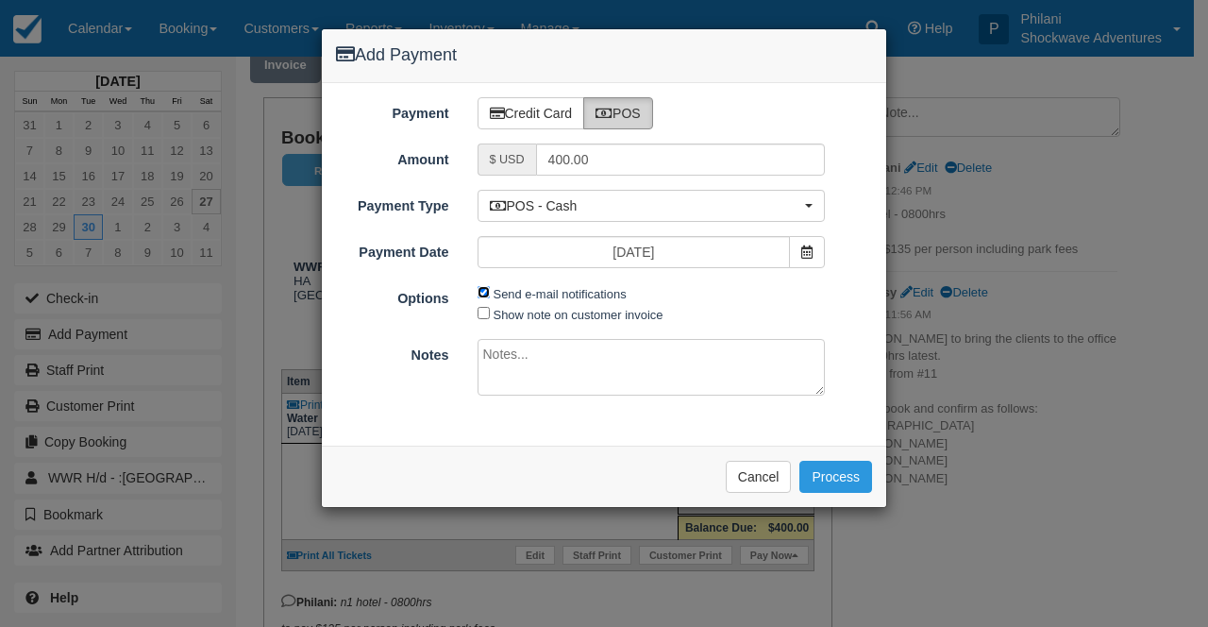
click at [484, 294] on input "Send e-mail notifications" at bounding box center [483, 292] width 12 height 12
checkbox input "false"
click at [580, 374] on textarea at bounding box center [651, 367] width 348 height 57
type textarea "4"
type textarea "paid cash"
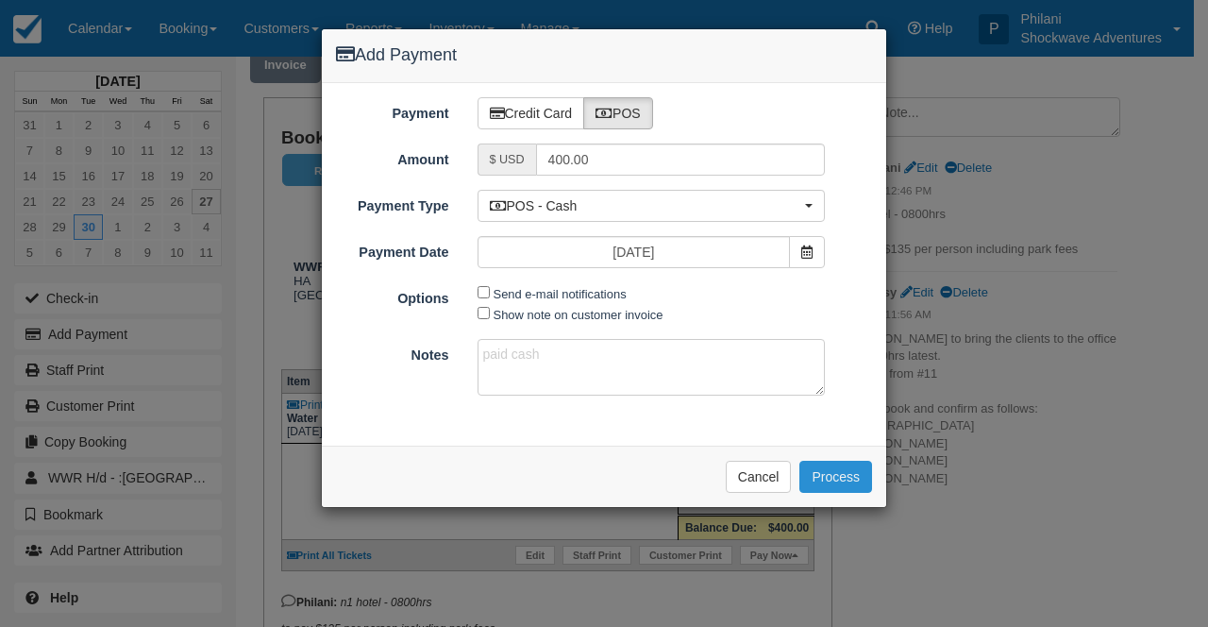
click at [861, 477] on button "Process" at bounding box center [835, 476] width 73 height 32
